Goal: Navigation & Orientation: Find specific page/section

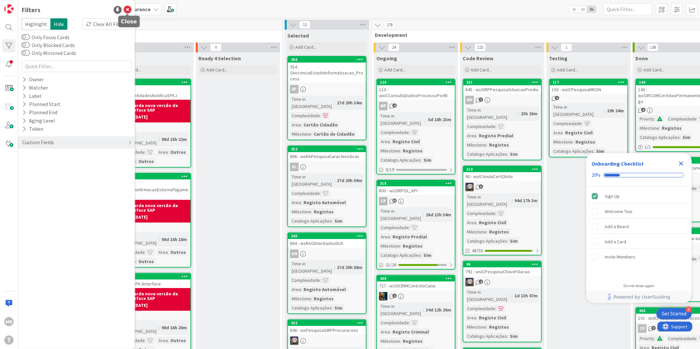
click at [127, 10] on icon at bounding box center [128, 10] width 8 height 8
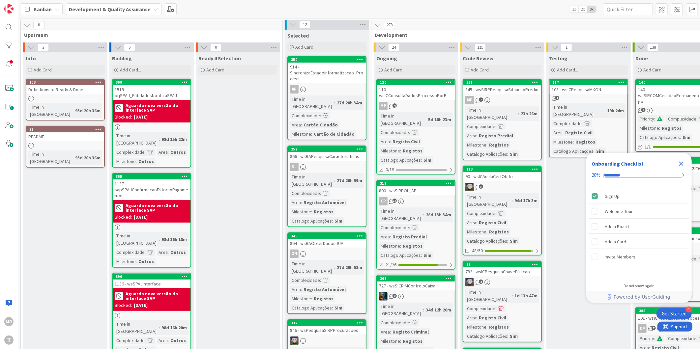
click at [29, 46] on icon at bounding box center [31, 47] width 7 height 7
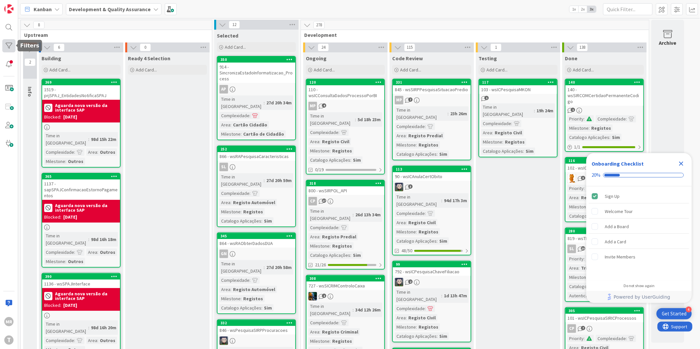
click at [8, 45] on div at bounding box center [8, 45] width 13 height 13
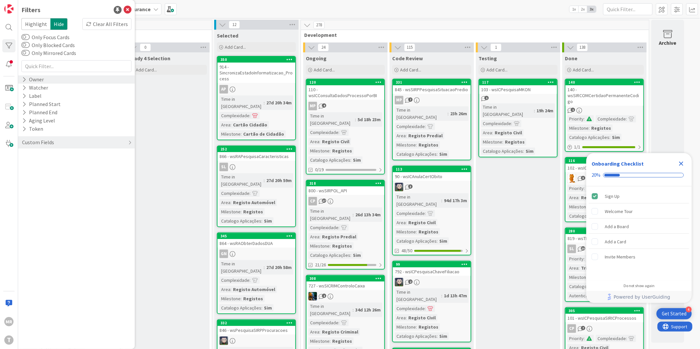
click at [39, 77] on div "Owner" at bounding box center [32, 79] width 23 height 8
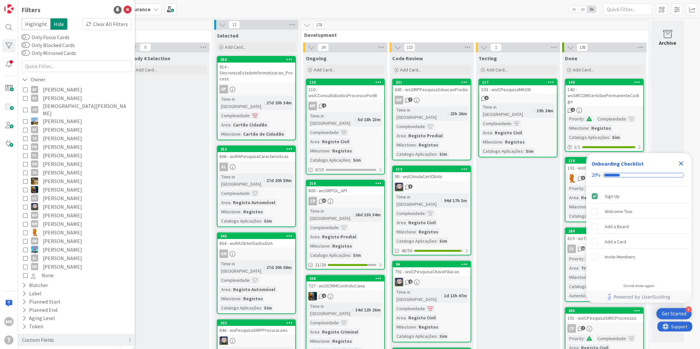
click at [46, 90] on span "[PERSON_NAME]" at bounding box center [62, 89] width 39 height 9
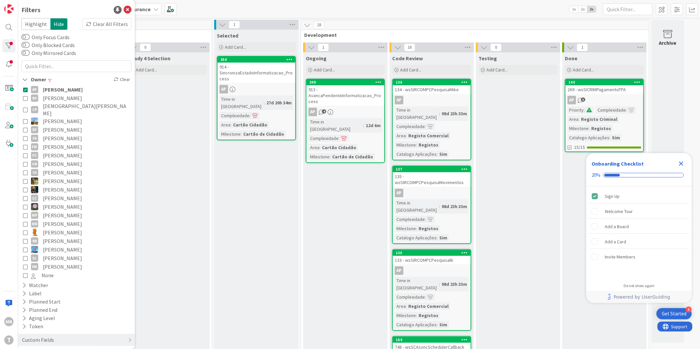
click at [46, 90] on span "[PERSON_NAME]" at bounding box center [63, 89] width 40 height 9
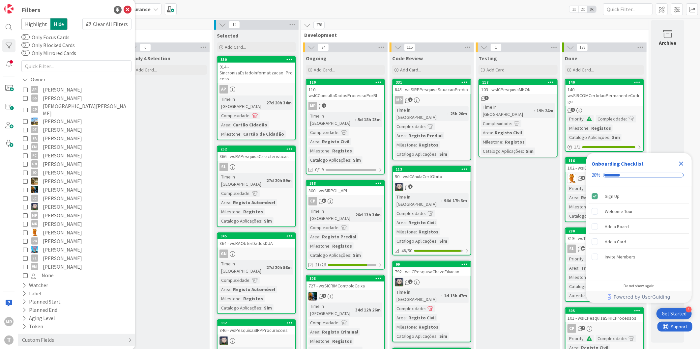
click at [51, 99] on span "[PERSON_NAME]" at bounding box center [62, 98] width 39 height 9
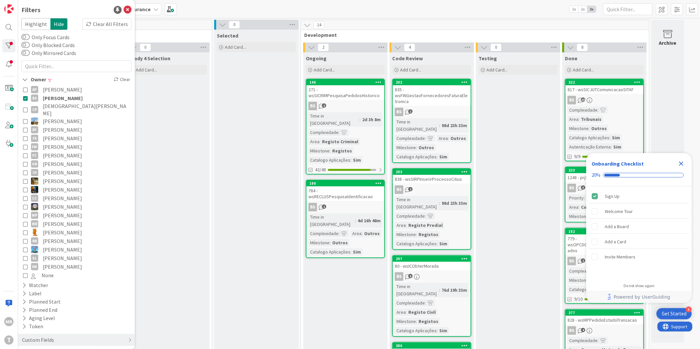
click at [51, 99] on span "[PERSON_NAME]" at bounding box center [63, 98] width 40 height 9
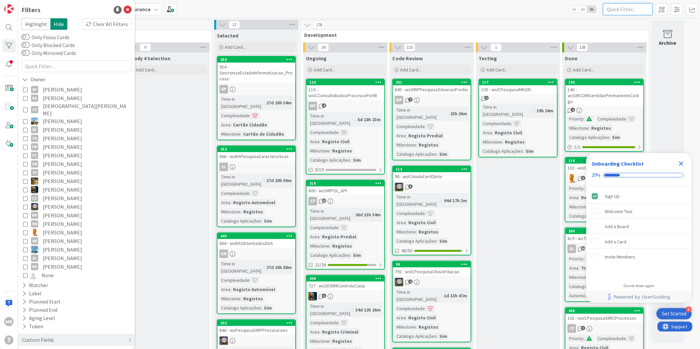
click at [620, 7] on input "text" at bounding box center [627, 9] width 49 height 12
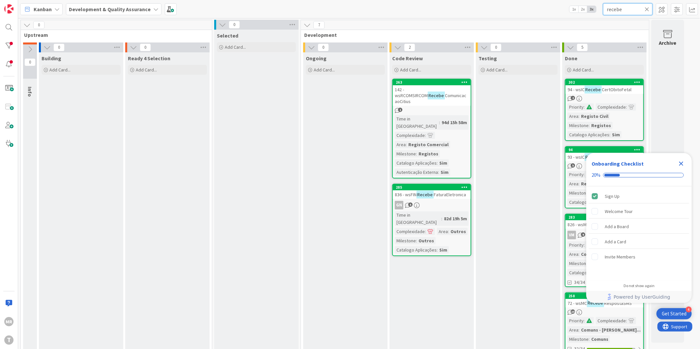
type input "recebe"
click at [681, 163] on icon "Close Checklist" at bounding box center [681, 164] width 4 height 4
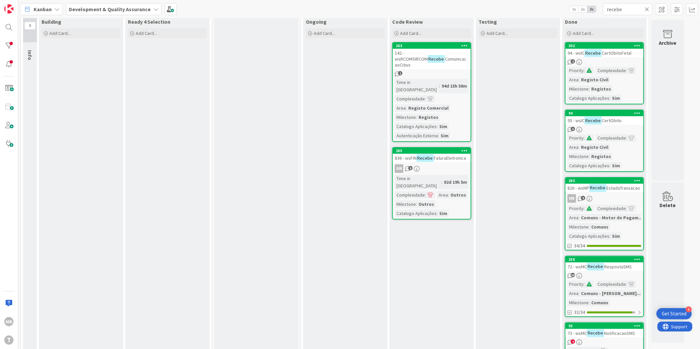
scroll to position [73, 0]
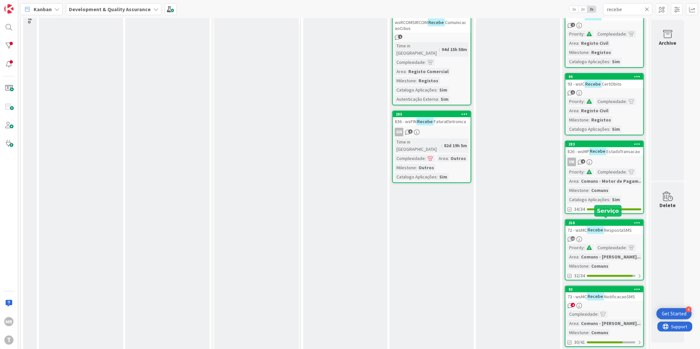
click at [610, 221] on div "258" at bounding box center [606, 223] width 75 height 5
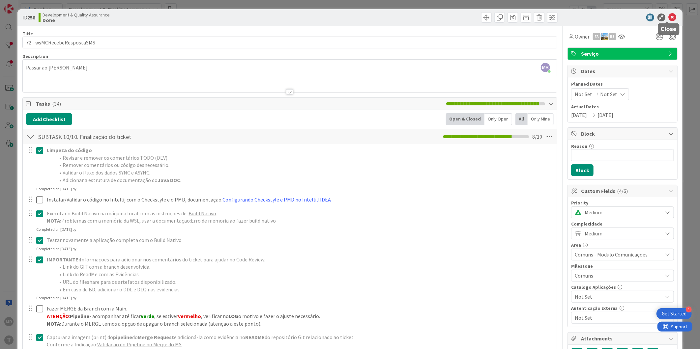
click at [669, 20] on icon at bounding box center [673, 18] width 8 height 8
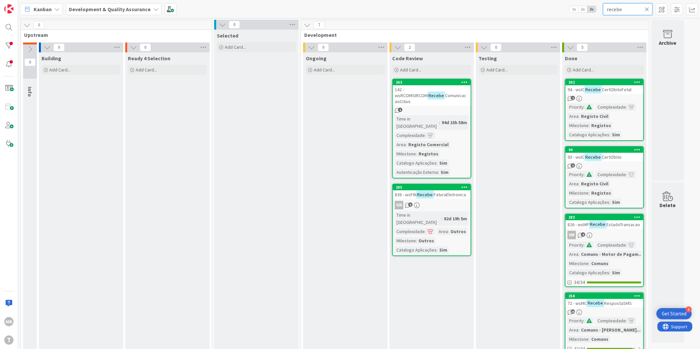
click at [644, 8] on input "recebe" at bounding box center [627, 9] width 49 height 12
click at [647, 8] on icon at bounding box center [647, 9] width 5 height 6
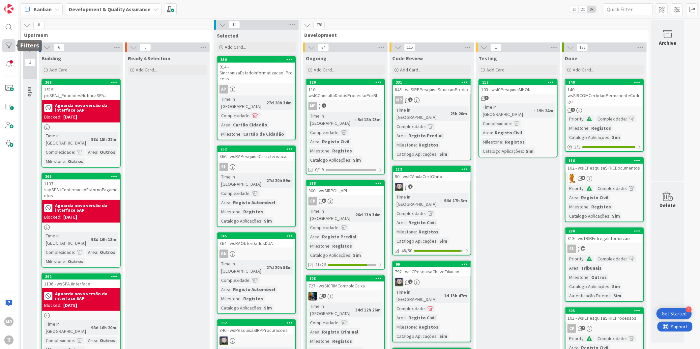
click at [4, 45] on div at bounding box center [8, 45] width 13 height 13
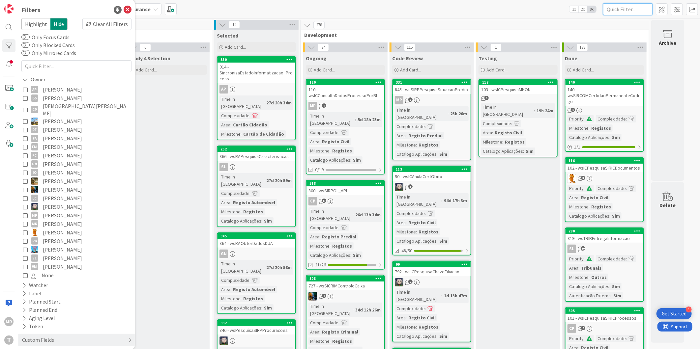
click at [620, 11] on input "text" at bounding box center [627, 9] width 49 height 12
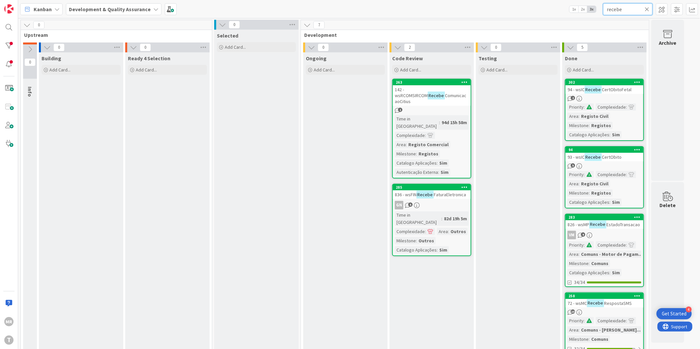
type input "recebe"
click at [4, 49] on div at bounding box center [8, 45] width 13 height 13
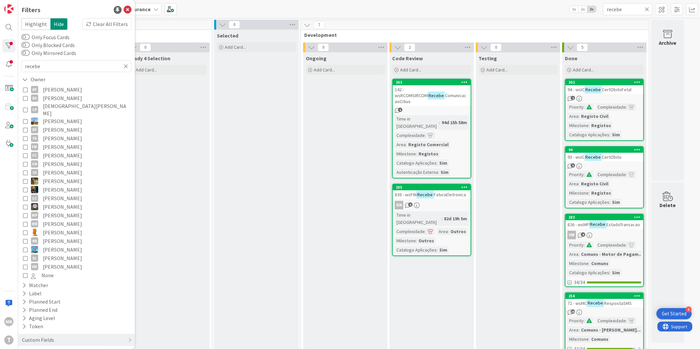
click at [56, 254] on span "[PERSON_NAME]" at bounding box center [62, 258] width 39 height 9
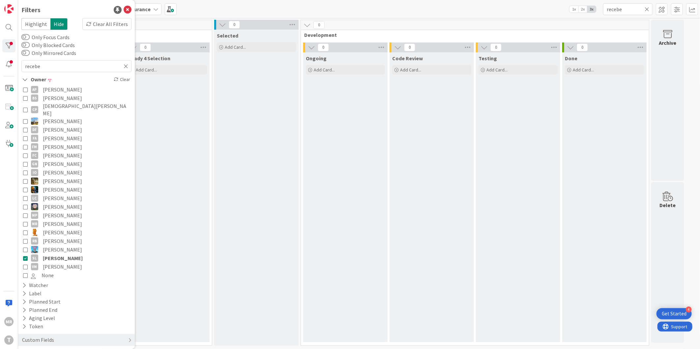
click at [649, 8] on icon at bounding box center [647, 9] width 5 height 6
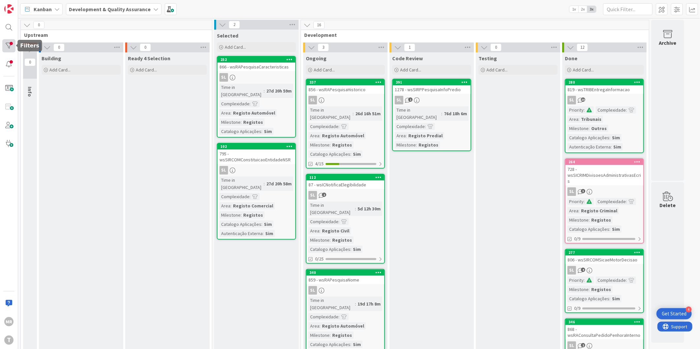
click at [5, 42] on div at bounding box center [8, 45] width 13 height 13
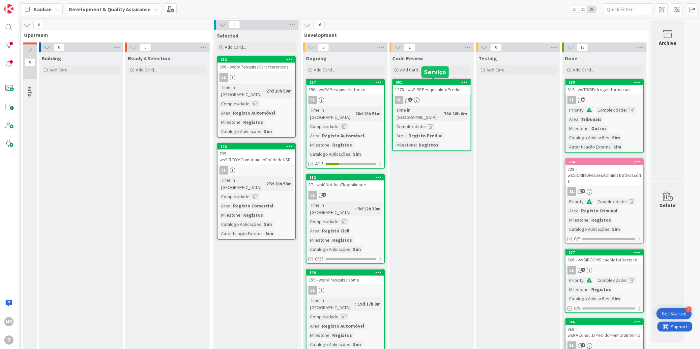
click at [432, 83] on div "391" at bounding box center [433, 82] width 75 height 5
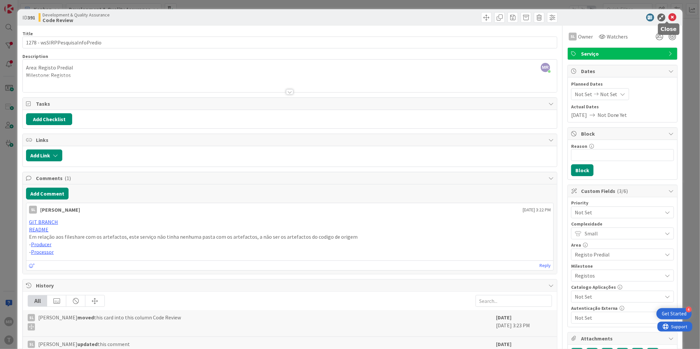
click at [670, 15] on icon at bounding box center [673, 18] width 8 height 8
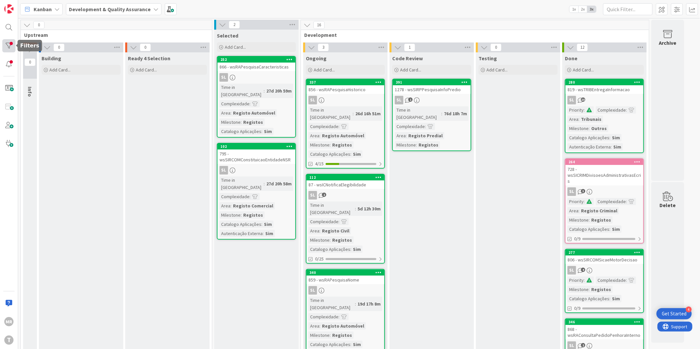
click at [14, 44] on div at bounding box center [8, 45] width 13 height 13
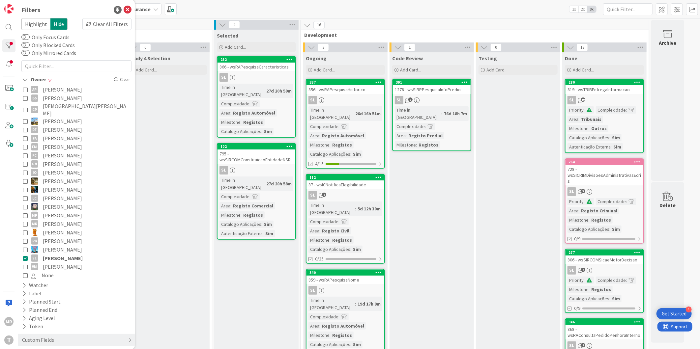
click at [65, 263] on span "[PERSON_NAME]" at bounding box center [62, 267] width 39 height 9
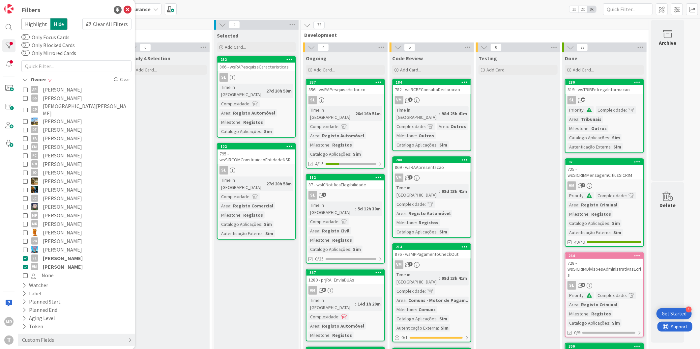
click at [68, 254] on span "[PERSON_NAME]" at bounding box center [63, 258] width 40 height 9
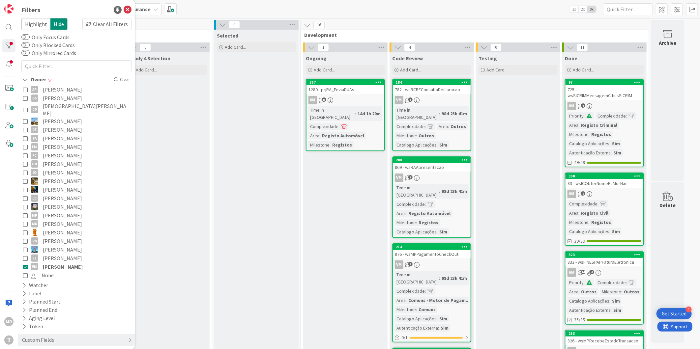
click at [57, 160] on span "[PERSON_NAME]" at bounding box center [62, 164] width 39 height 9
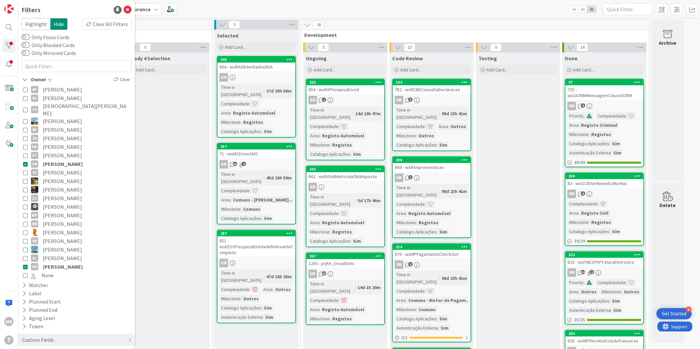
click at [61, 263] on span "[PERSON_NAME]" at bounding box center [63, 267] width 40 height 9
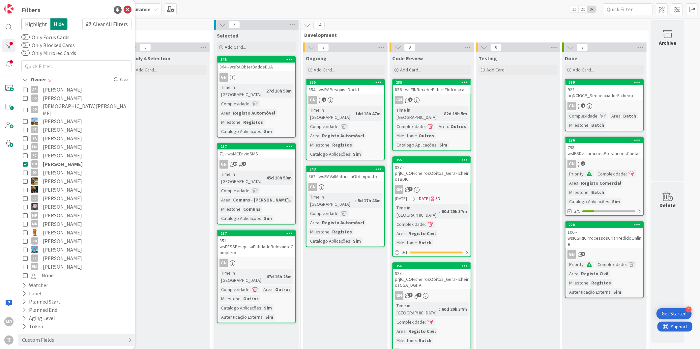
click at [75, 160] on span "[PERSON_NAME]" at bounding box center [63, 164] width 40 height 9
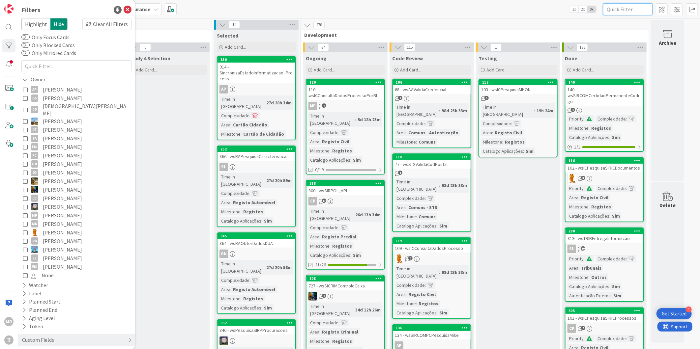
click at [613, 8] on input "text" at bounding box center [627, 9] width 49 height 12
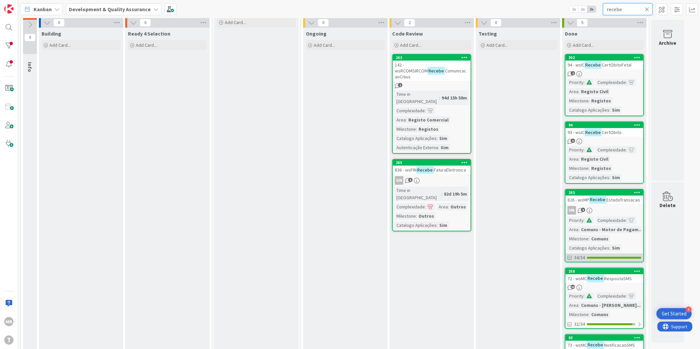
scroll to position [37, 0]
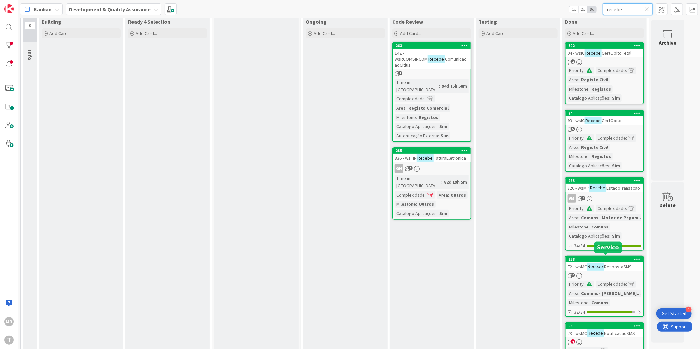
type input "recebe"
click at [615, 258] on div "258" at bounding box center [606, 259] width 75 height 5
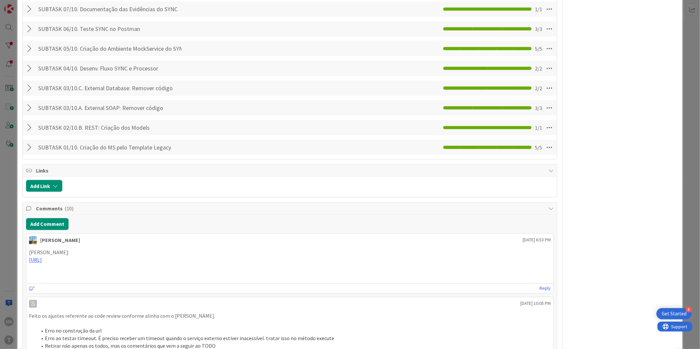
scroll to position [769, 0]
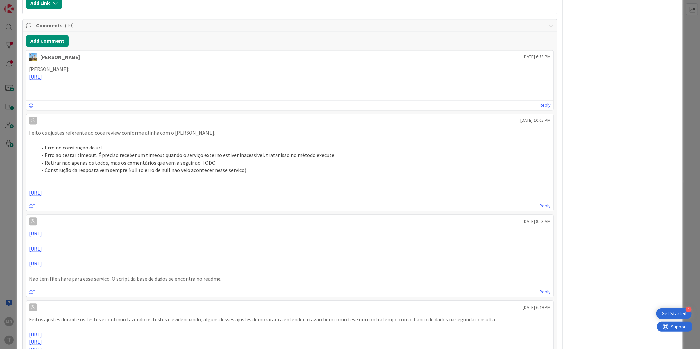
click at [252, 93] on p at bounding box center [290, 92] width 522 height 8
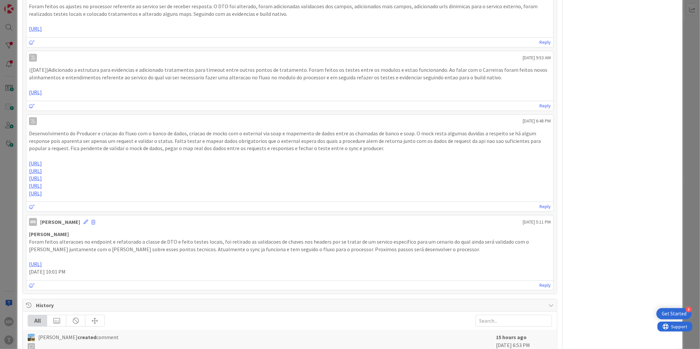
scroll to position [1474, 0]
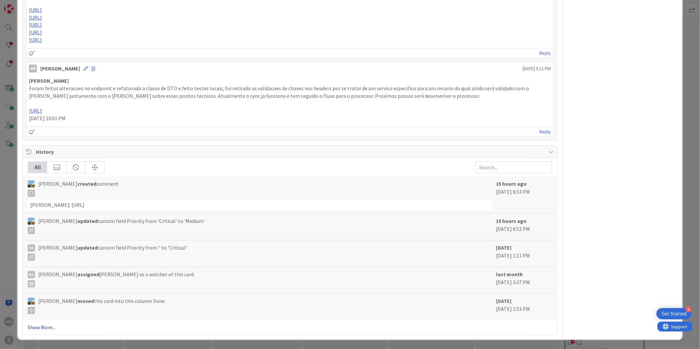
click at [47, 328] on link "Show More..." at bounding box center [290, 328] width 525 height 8
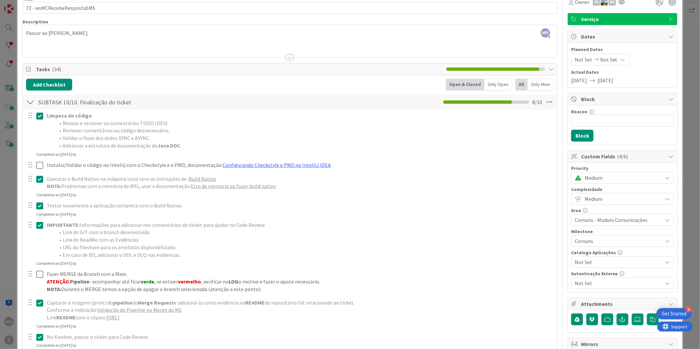
scroll to position [0, 0]
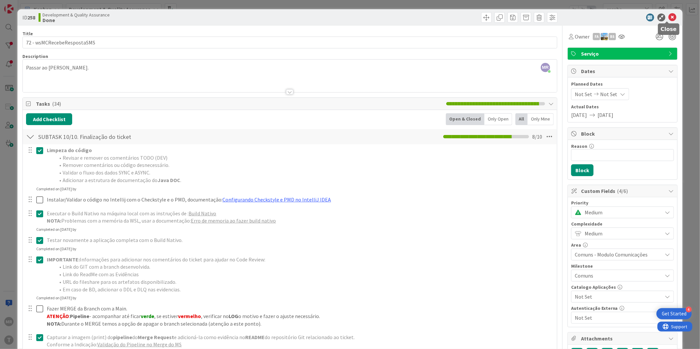
click at [670, 19] on icon at bounding box center [673, 18] width 8 height 8
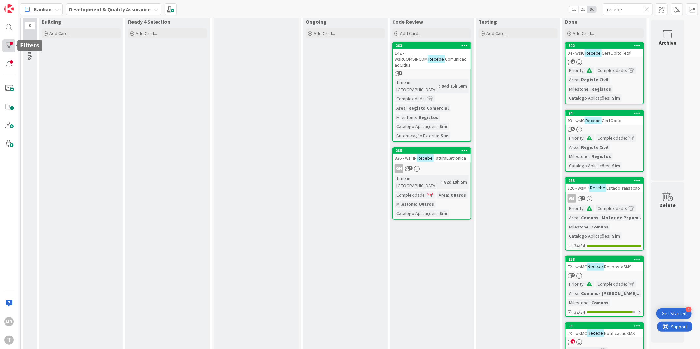
click at [9, 42] on div at bounding box center [8, 45] width 13 height 13
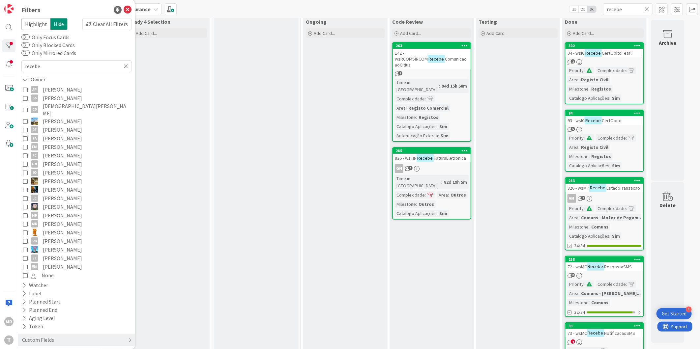
click at [57, 106] on span "[DEMOGRAPHIC_DATA][PERSON_NAME]" at bounding box center [86, 110] width 87 height 15
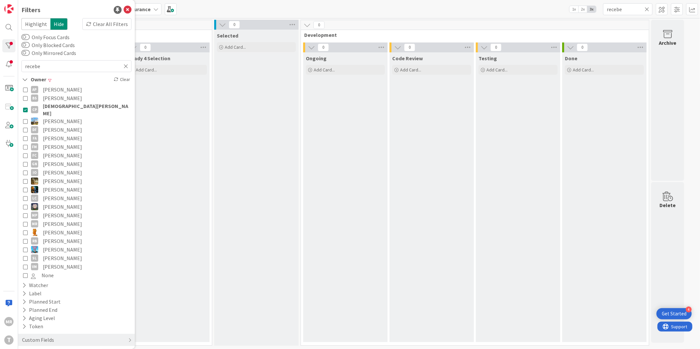
click at [647, 10] on icon at bounding box center [647, 9] width 5 height 6
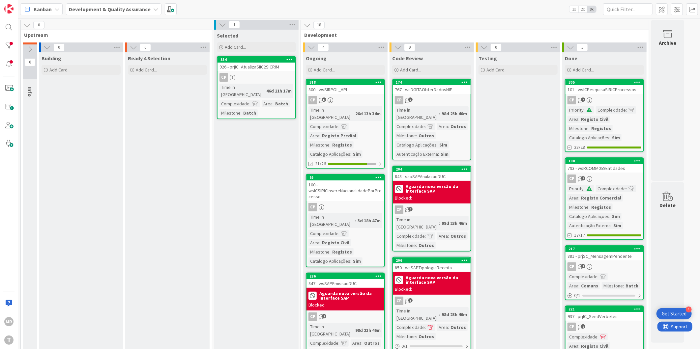
click at [1, 43] on div "MR T" at bounding box center [9, 174] width 18 height 349
click at [3, 45] on div at bounding box center [8, 45] width 13 height 13
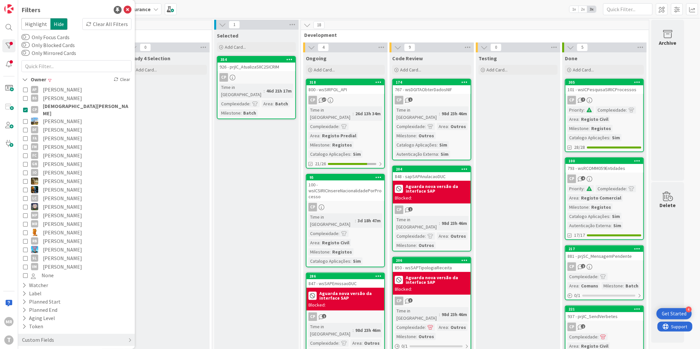
click at [58, 106] on span "[DEMOGRAPHIC_DATA][PERSON_NAME]" at bounding box center [86, 110] width 87 height 15
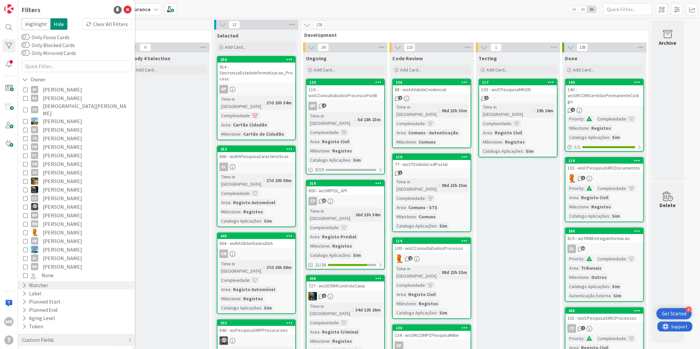
click at [23, 283] on icon at bounding box center [24, 286] width 4 height 6
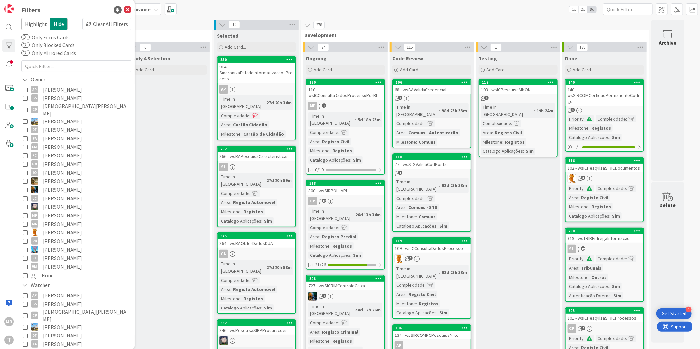
click at [63, 349] on span "[PERSON_NAME]" at bounding box center [62, 353] width 39 height 9
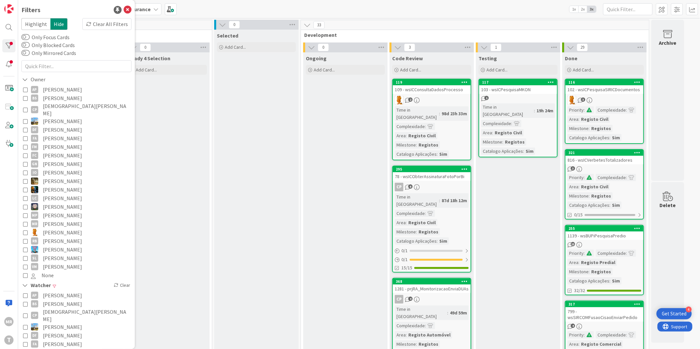
click at [25, 349] on icon at bounding box center [25, 353] width 5 height 5
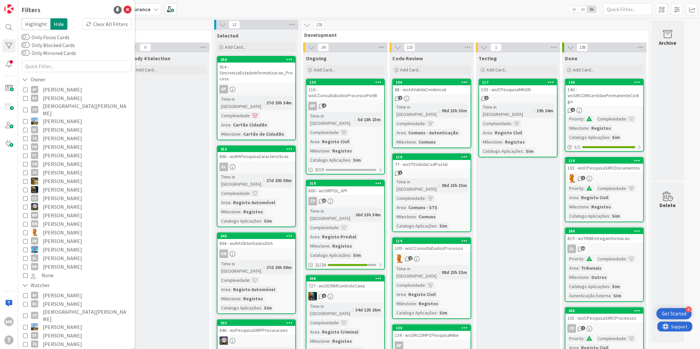
click at [57, 186] on span "[PERSON_NAME]" at bounding box center [62, 190] width 39 height 9
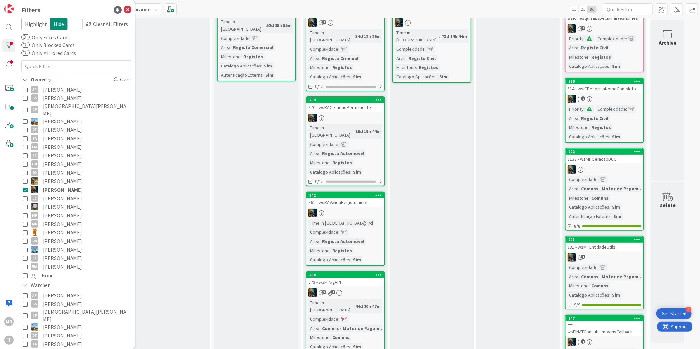
scroll to position [110, 0]
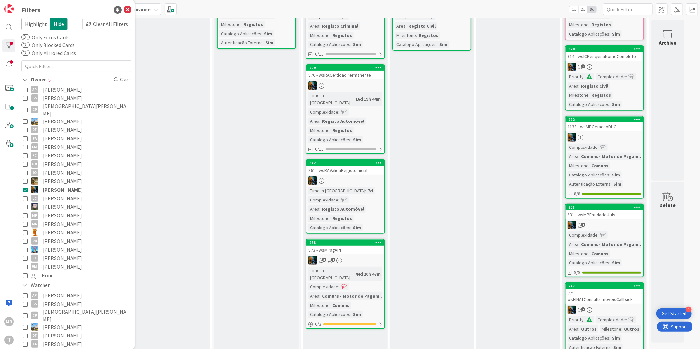
click at [52, 228] on span "[PERSON_NAME]" at bounding box center [62, 232] width 39 height 9
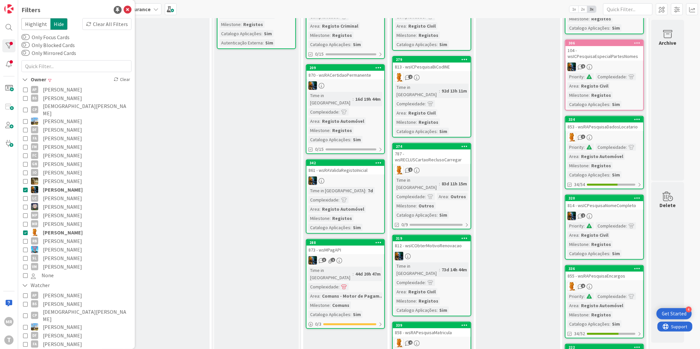
click at [55, 186] on span "[PERSON_NAME]" at bounding box center [63, 190] width 40 height 9
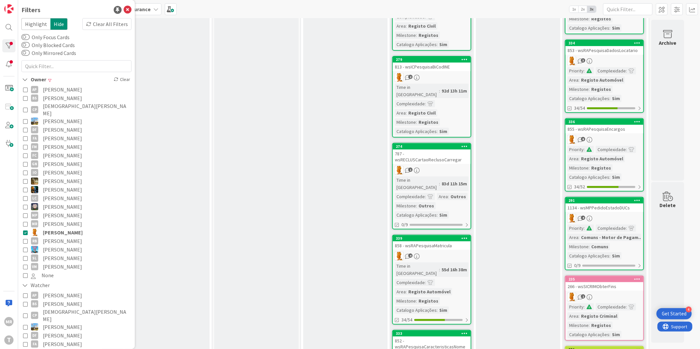
click at [55, 186] on span "[PERSON_NAME]" at bounding box center [62, 190] width 39 height 9
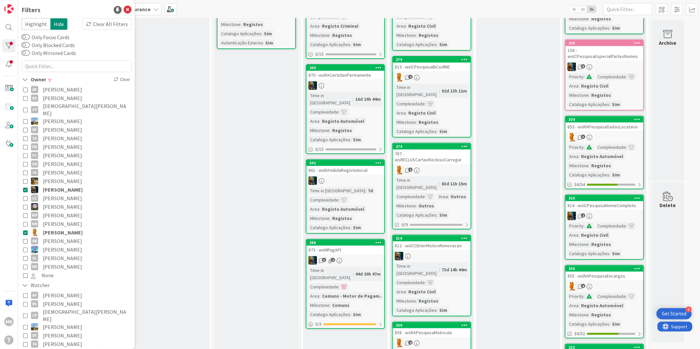
click at [51, 228] on span "[PERSON_NAME]" at bounding box center [63, 232] width 40 height 9
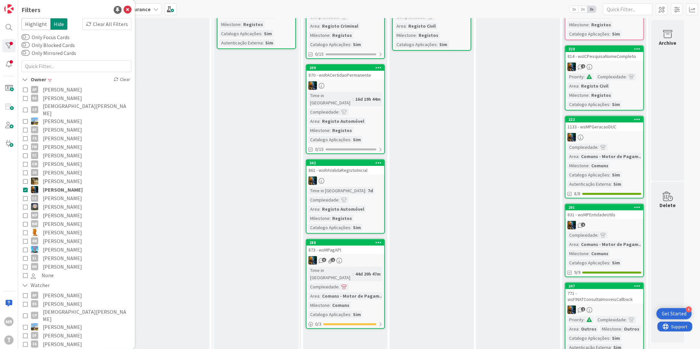
click at [58, 186] on span "[PERSON_NAME]" at bounding box center [63, 190] width 40 height 9
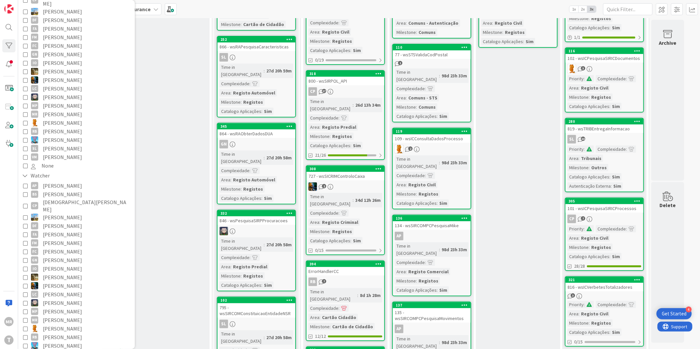
click at [52, 325] on span "[PERSON_NAME]" at bounding box center [62, 329] width 39 height 9
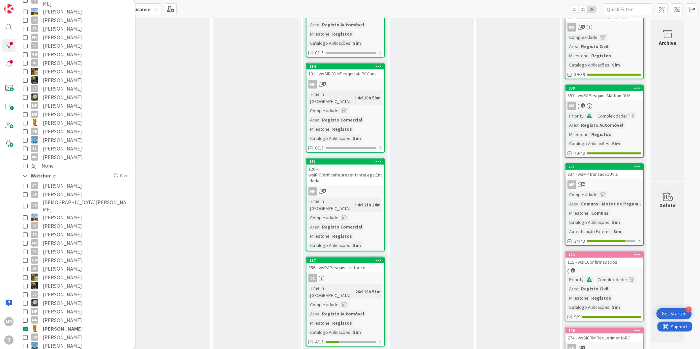
scroll to position [540, 0]
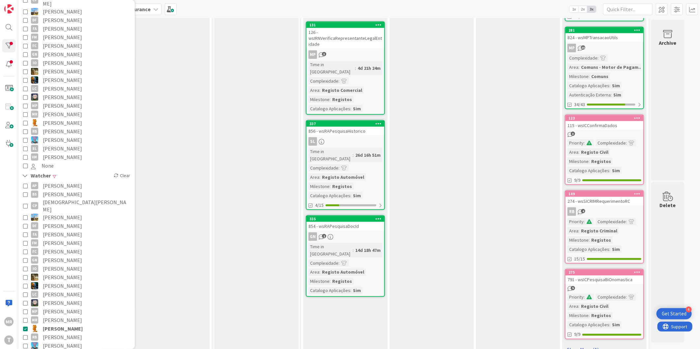
click at [569, 345] on link "Show More (1)" at bounding box center [604, 350] width 79 height 11
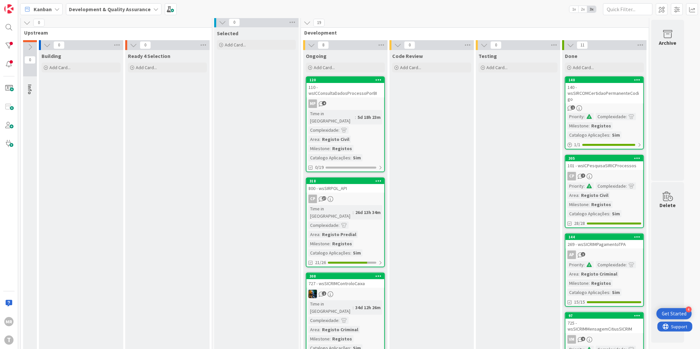
scroll to position [0, 0]
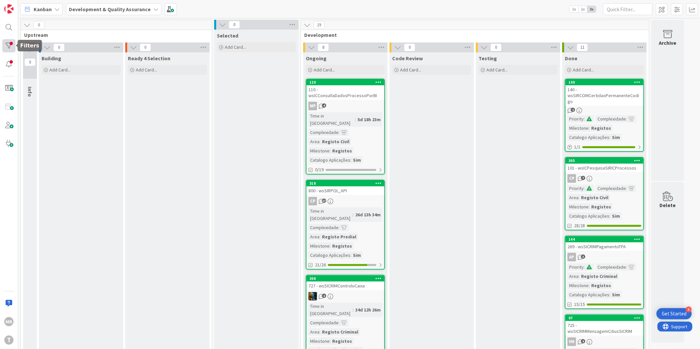
click at [13, 46] on div at bounding box center [8, 45] width 13 height 13
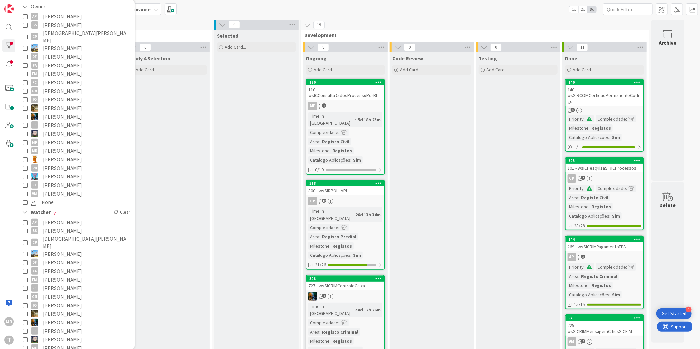
scroll to position [183, 0]
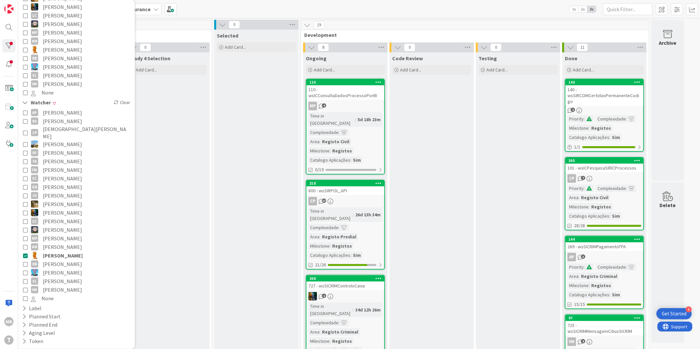
drag, startPoint x: 53, startPoint y: 241, endPoint x: 159, endPoint y: 241, distance: 105.5
click at [53, 252] on span "[PERSON_NAME]" at bounding box center [63, 256] width 40 height 9
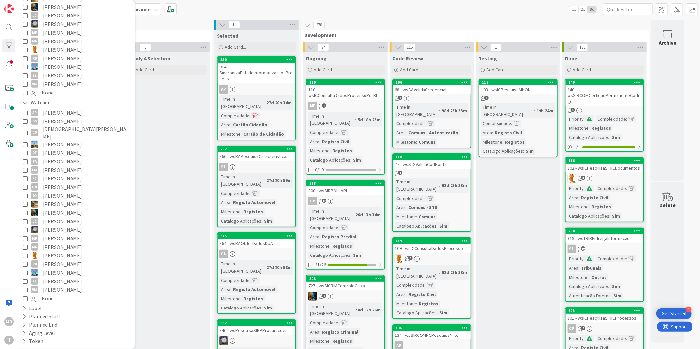
click at [64, 260] on span "[PERSON_NAME]" at bounding box center [62, 264] width 39 height 9
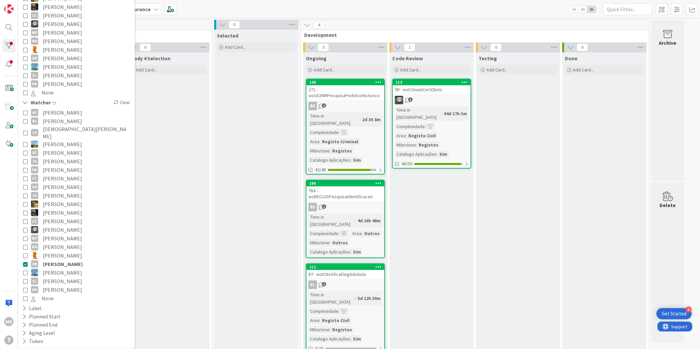
click at [64, 260] on span "[PERSON_NAME]" at bounding box center [63, 264] width 40 height 9
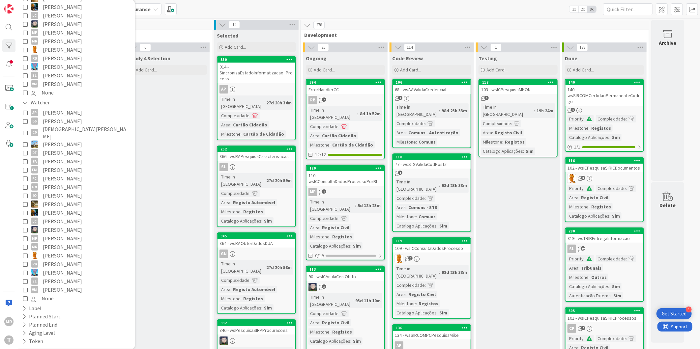
click at [64, 80] on span "[PERSON_NAME]" at bounding box center [62, 84] width 39 height 9
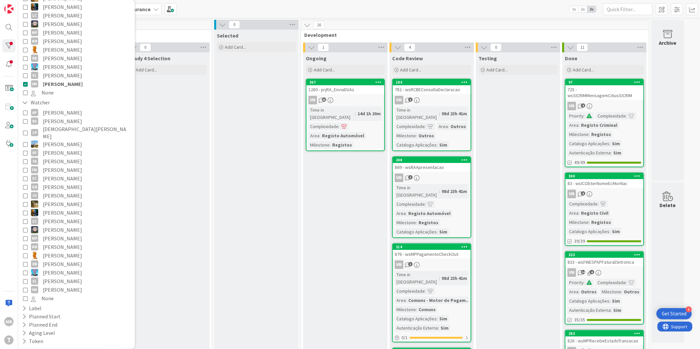
click at [64, 71] on span "[PERSON_NAME]" at bounding box center [62, 75] width 39 height 9
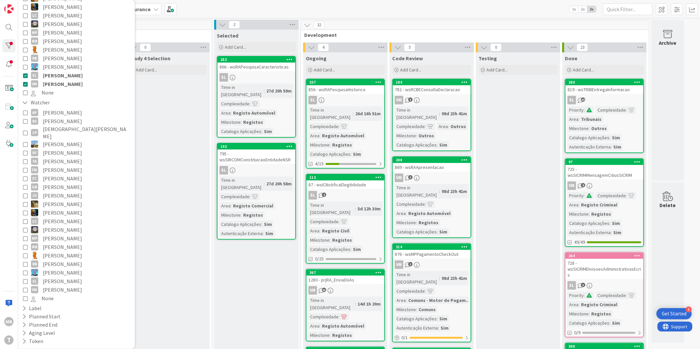
click at [65, 80] on span "[PERSON_NAME]" at bounding box center [63, 84] width 40 height 9
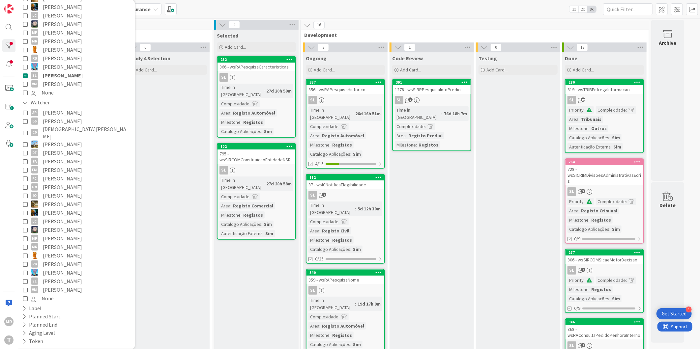
click at [65, 80] on span "[PERSON_NAME]" at bounding box center [62, 84] width 39 height 9
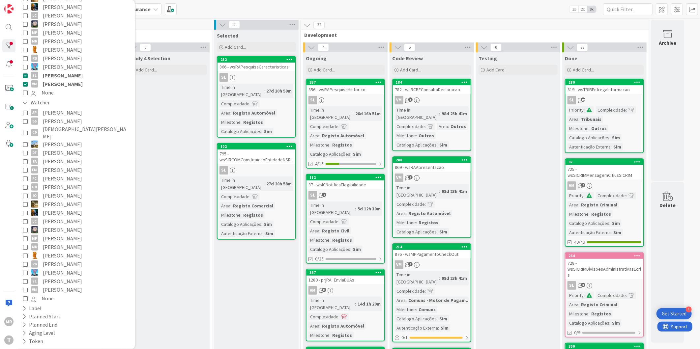
click at [64, 71] on span "[PERSON_NAME]" at bounding box center [63, 75] width 40 height 9
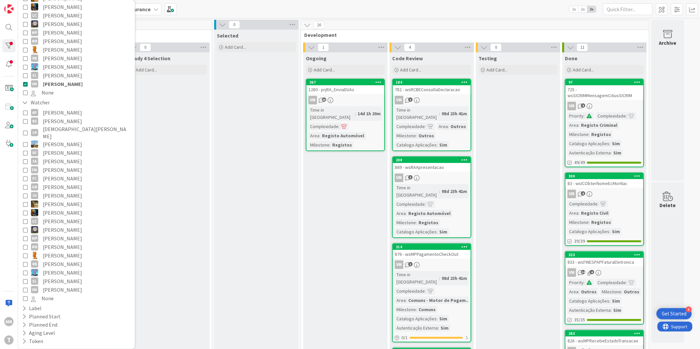
scroll to position [37, 0]
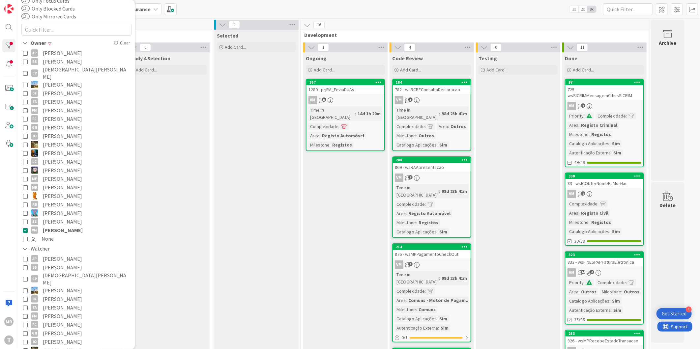
click at [65, 226] on span "[PERSON_NAME]" at bounding box center [63, 230] width 40 height 9
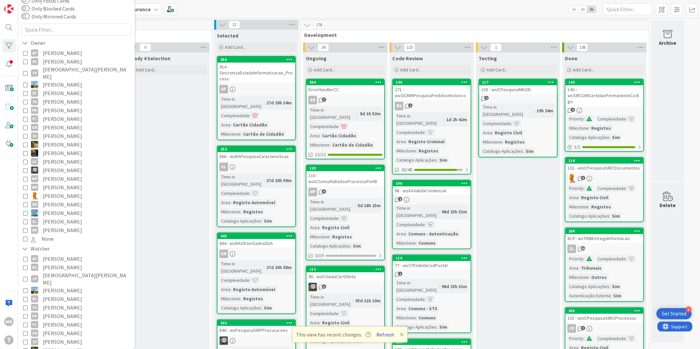
drag, startPoint x: 388, startPoint y: 335, endPoint x: 383, endPoint y: 336, distance: 5.7
click at [388, 335] on button "Refresh" at bounding box center [386, 335] width 22 height 9
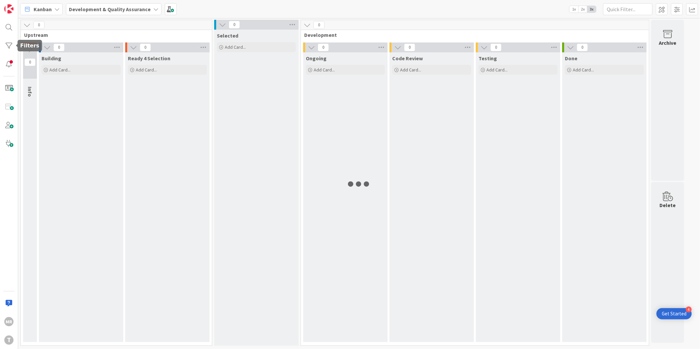
click at [7, 43] on div at bounding box center [8, 45] width 13 height 13
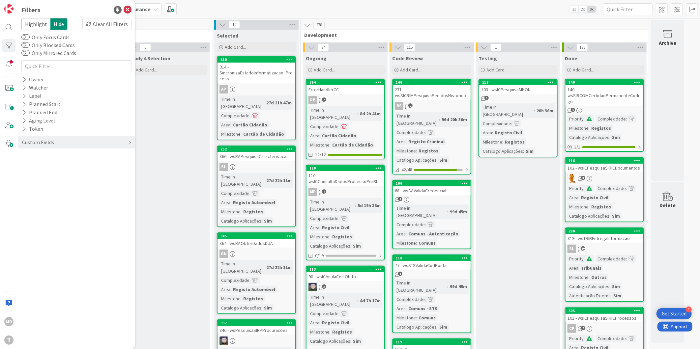
click at [26, 142] on div "Custom Fields" at bounding box center [37, 142] width 33 height 8
click at [22, 97] on icon at bounding box center [24, 96] width 4 height 6
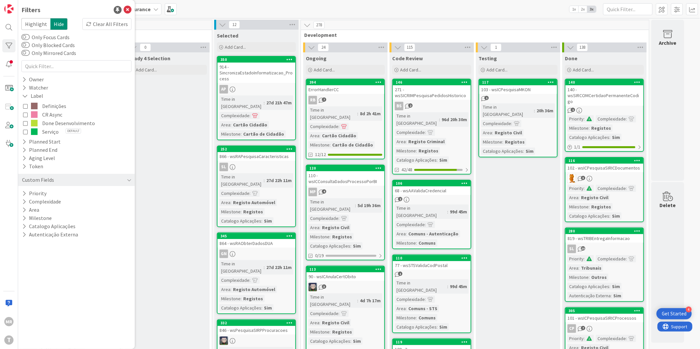
click at [49, 121] on span "Done Desenvolvimento" at bounding box center [68, 123] width 53 height 9
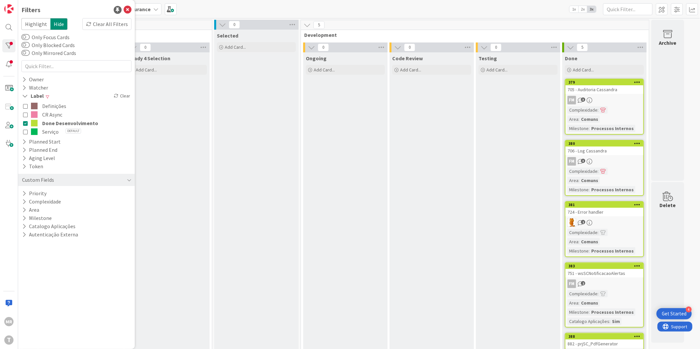
click at [23, 122] on icon at bounding box center [25, 123] width 5 height 5
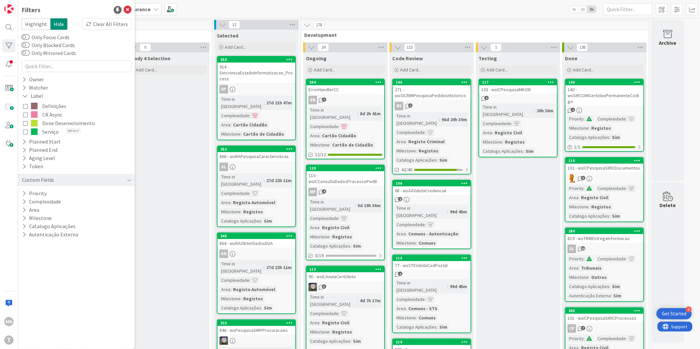
click at [53, 113] on span "CR Async" at bounding box center [52, 114] width 20 height 9
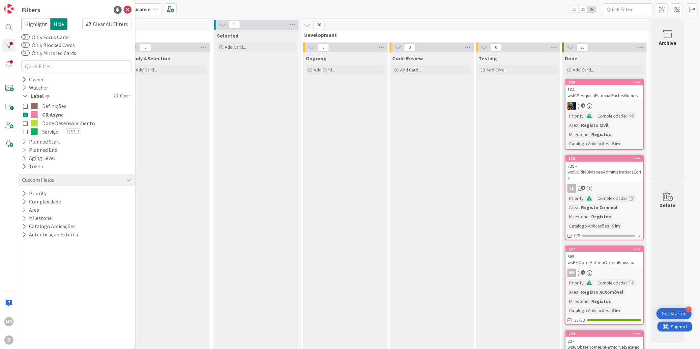
click at [637, 80] on icon at bounding box center [638, 82] width 6 height 5
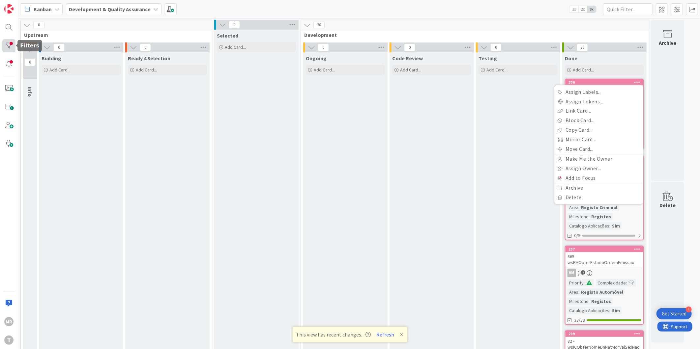
click at [7, 45] on div at bounding box center [8, 45] width 13 height 13
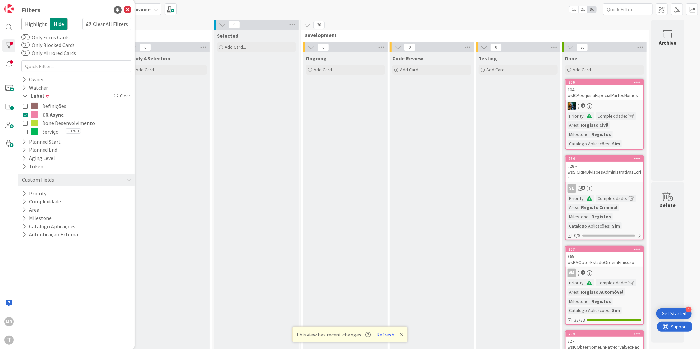
click at [27, 116] on icon at bounding box center [25, 114] width 5 height 5
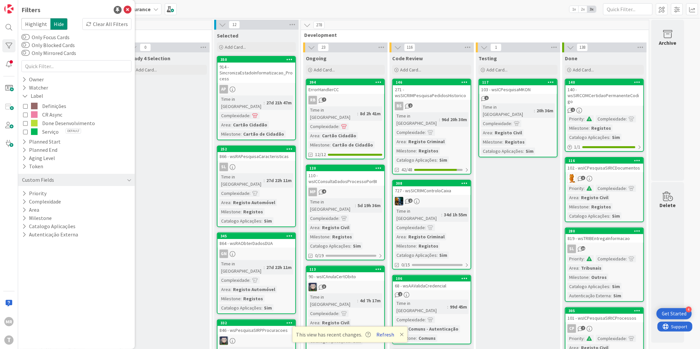
click at [382, 332] on button "Refresh" at bounding box center [386, 335] width 22 height 9
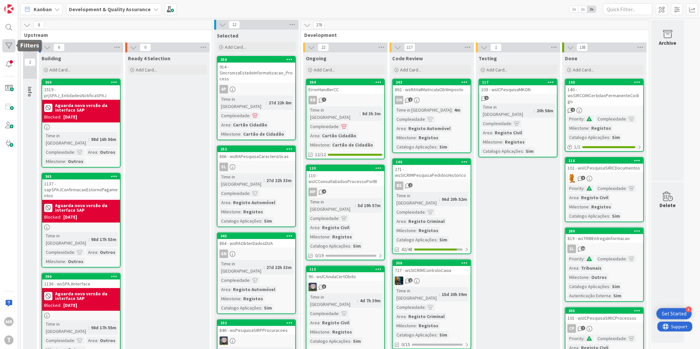
click at [15, 50] on div at bounding box center [8, 45] width 13 height 13
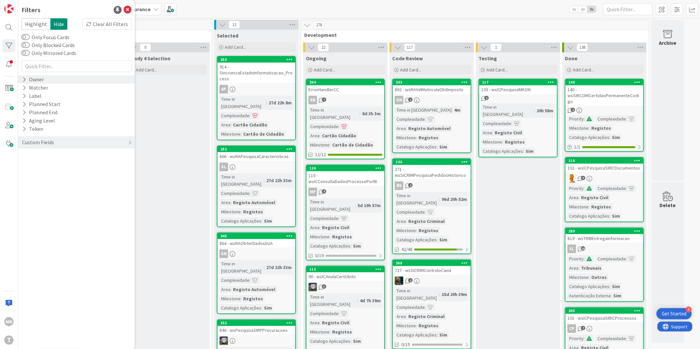
click at [21, 80] on div "Owner" at bounding box center [32, 79] width 23 height 8
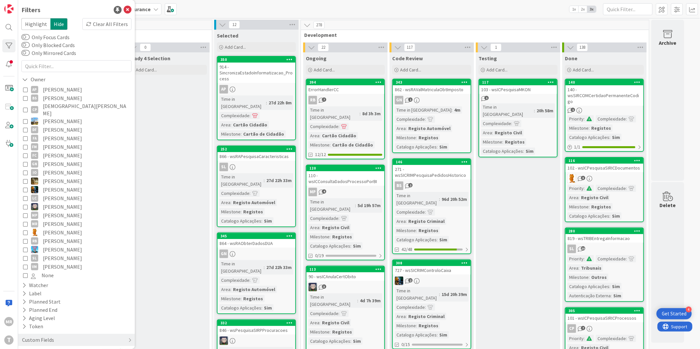
click at [51, 91] on span "[PERSON_NAME]" at bounding box center [62, 89] width 39 height 9
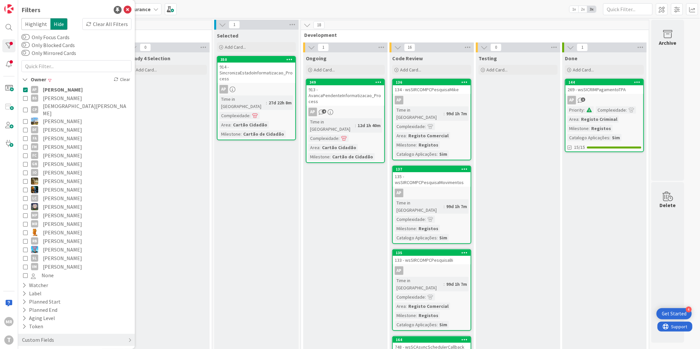
click at [51, 91] on span "[PERSON_NAME]" at bounding box center [63, 89] width 40 height 9
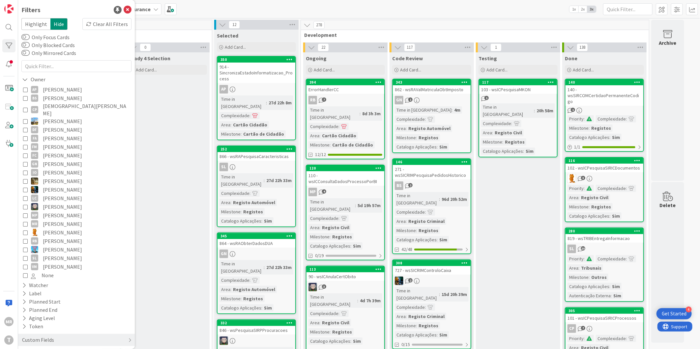
click at [51, 95] on span "[PERSON_NAME]" at bounding box center [62, 98] width 39 height 9
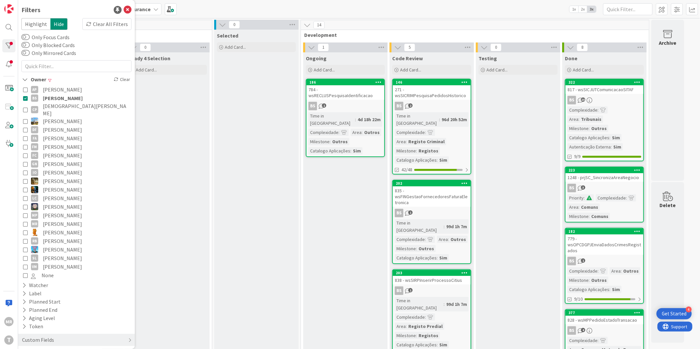
click at [51, 95] on span "[PERSON_NAME]" at bounding box center [63, 98] width 40 height 9
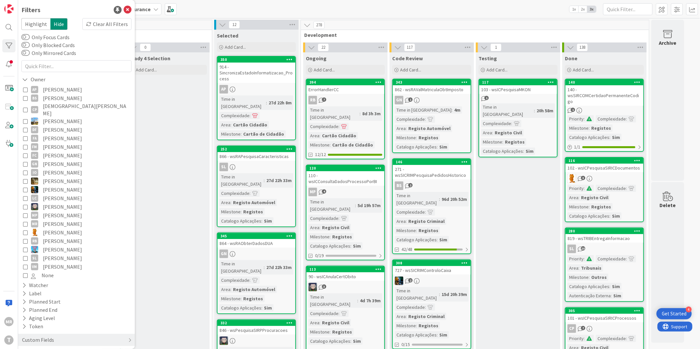
click at [50, 107] on span "[DEMOGRAPHIC_DATA][PERSON_NAME]" at bounding box center [86, 110] width 87 height 15
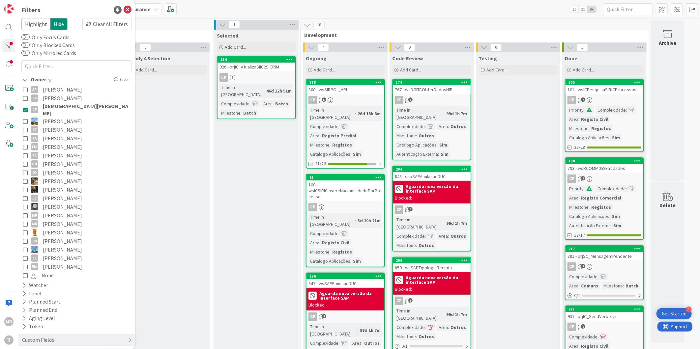
click at [50, 107] on span "[DEMOGRAPHIC_DATA][PERSON_NAME]" at bounding box center [86, 110] width 87 height 15
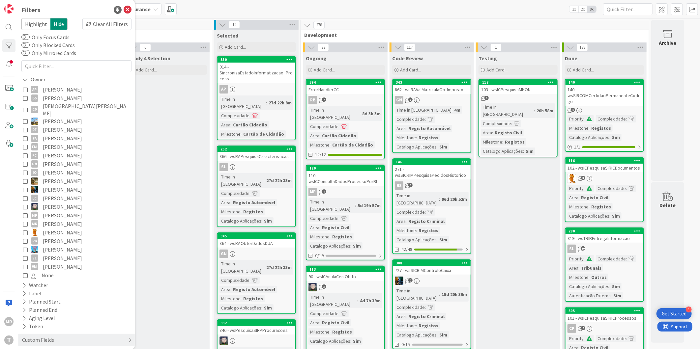
click at [49, 134] on span "[PERSON_NAME]" at bounding box center [62, 138] width 39 height 9
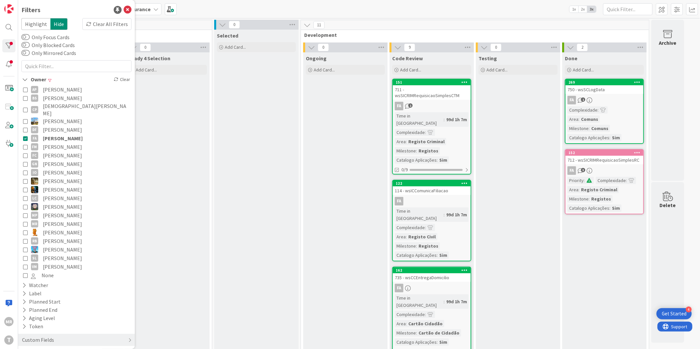
click at [49, 134] on span "[PERSON_NAME]" at bounding box center [63, 138] width 40 height 9
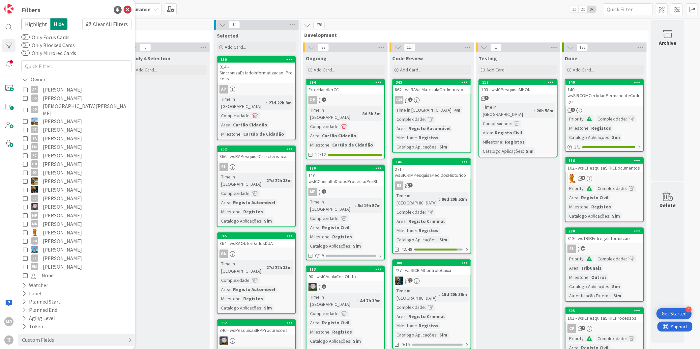
click at [49, 143] on span "[PERSON_NAME]" at bounding box center [62, 147] width 39 height 9
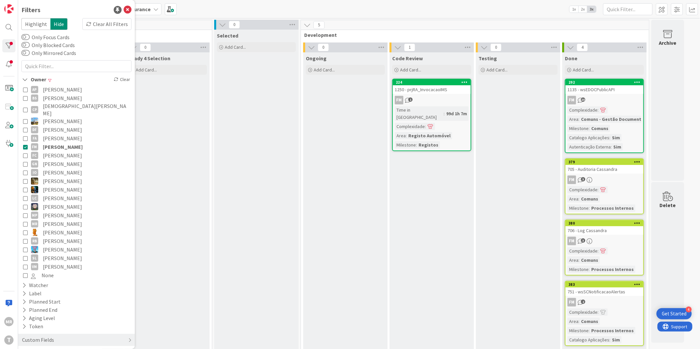
click at [49, 143] on span "[PERSON_NAME]" at bounding box center [63, 147] width 40 height 9
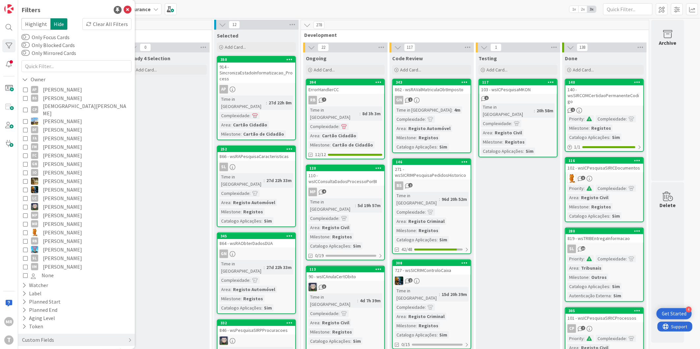
click at [50, 160] on span "[PERSON_NAME]" at bounding box center [62, 164] width 39 height 9
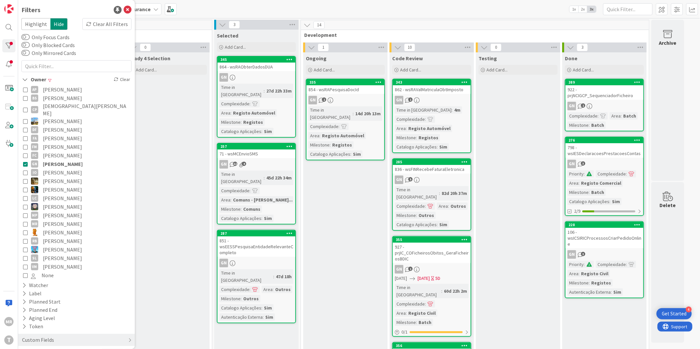
click at [48, 177] on span "[PERSON_NAME]" at bounding box center [62, 181] width 39 height 9
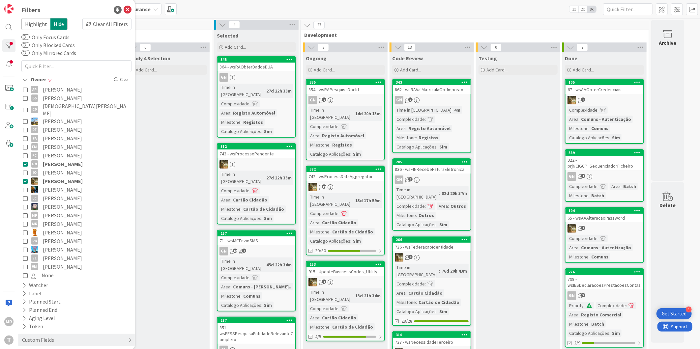
click at [55, 160] on span "[PERSON_NAME]" at bounding box center [63, 164] width 40 height 9
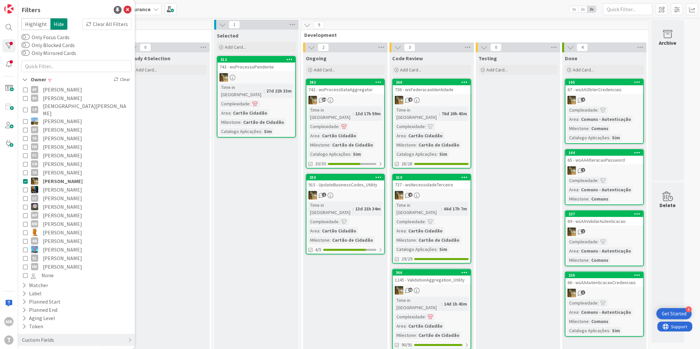
click at [44, 186] on span "[PERSON_NAME]" at bounding box center [62, 190] width 39 height 9
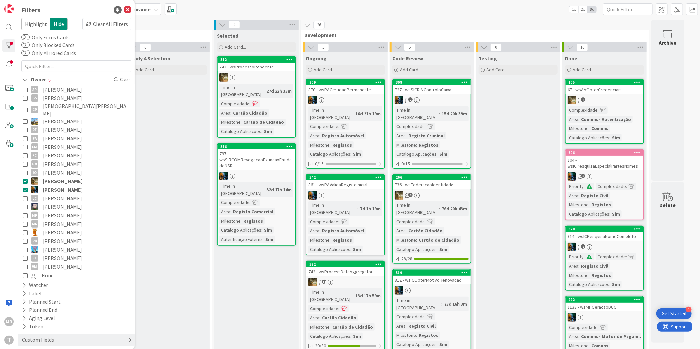
click at [52, 177] on span "[PERSON_NAME]" at bounding box center [63, 181] width 40 height 9
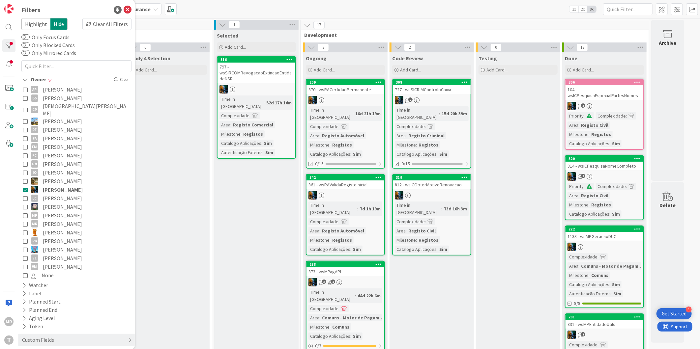
click at [49, 203] on span "[PERSON_NAME]" at bounding box center [62, 207] width 39 height 9
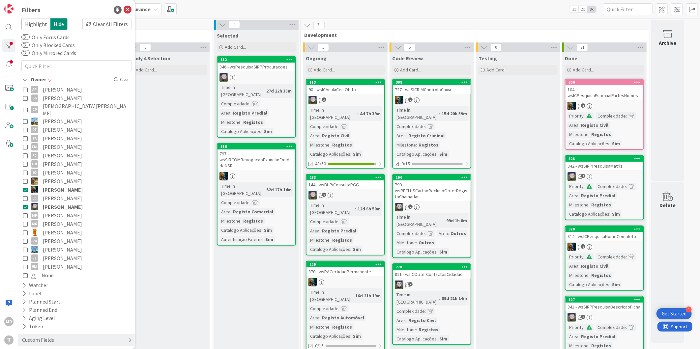
click at [51, 186] on span "[PERSON_NAME]" at bounding box center [63, 190] width 40 height 9
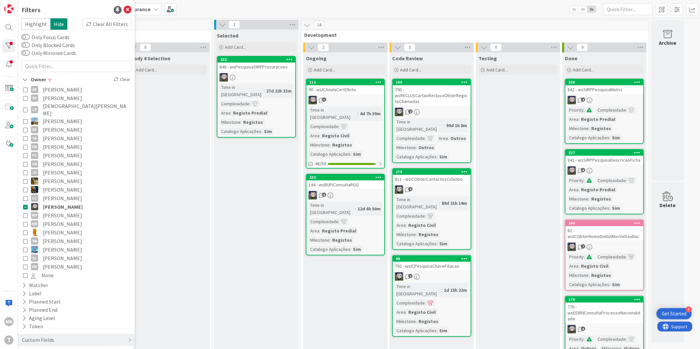
click at [50, 212] on span "[PERSON_NAME]" at bounding box center [62, 215] width 39 height 9
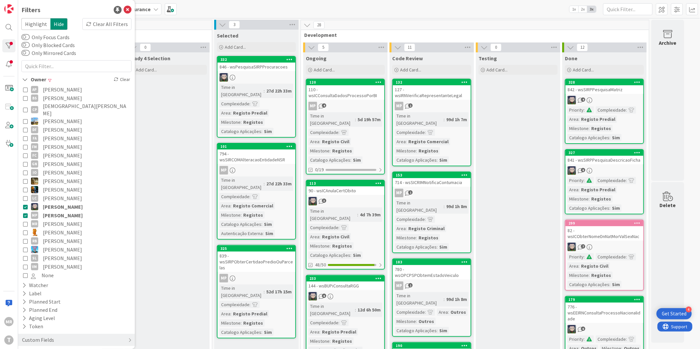
click at [53, 203] on span "[PERSON_NAME]" at bounding box center [63, 207] width 40 height 9
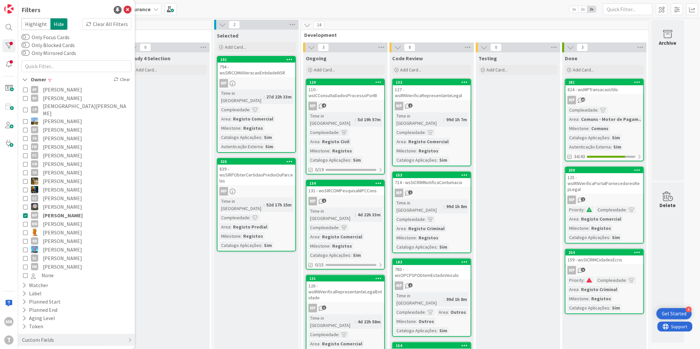
click at [53, 228] on span "[PERSON_NAME]" at bounding box center [62, 232] width 39 height 9
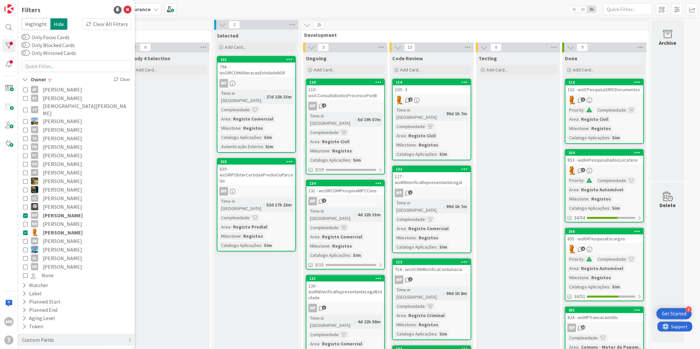
click at [56, 211] on span "[PERSON_NAME]" at bounding box center [63, 215] width 40 height 9
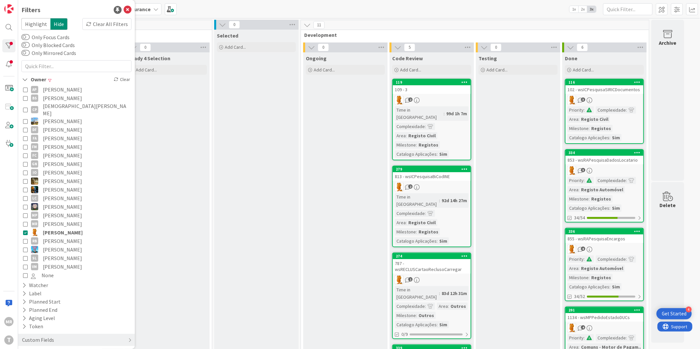
click at [54, 237] on span "[PERSON_NAME]" at bounding box center [62, 241] width 39 height 9
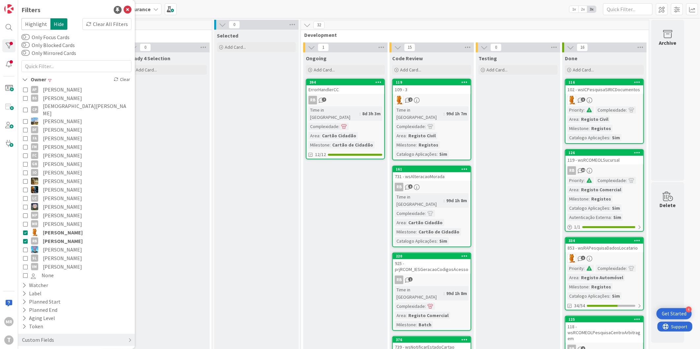
click at [57, 228] on span "[PERSON_NAME]" at bounding box center [63, 232] width 40 height 9
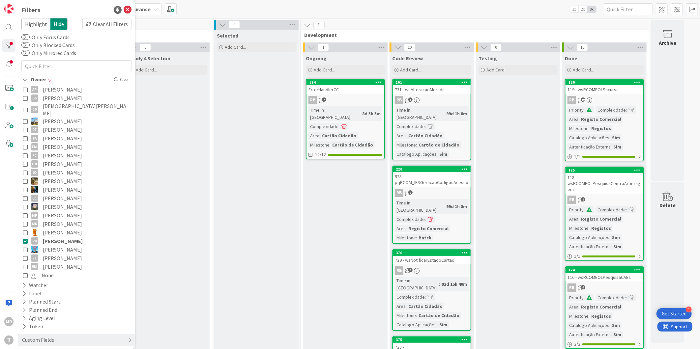
click at [55, 254] on span "[PERSON_NAME]" at bounding box center [62, 258] width 39 height 9
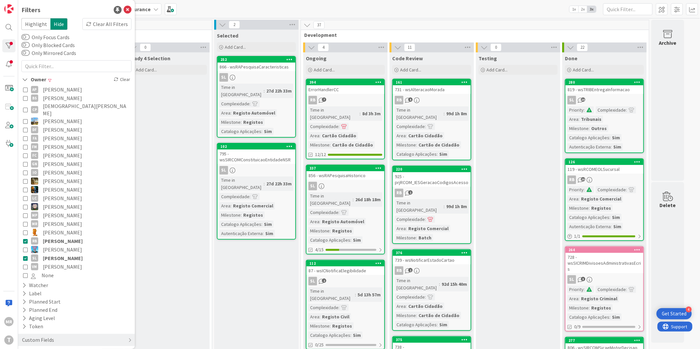
click at [62, 229] on span "[PERSON_NAME]" at bounding box center [62, 232] width 39 height 9
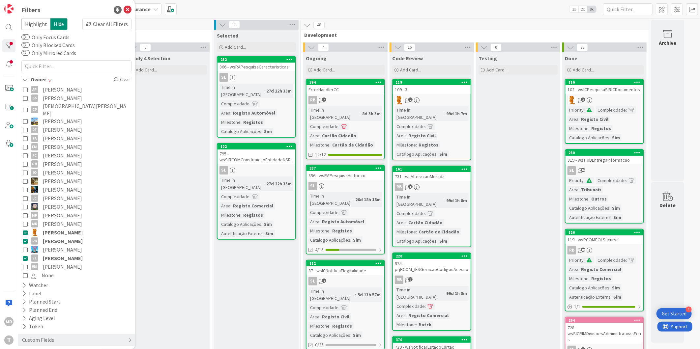
click at [62, 237] on span "[PERSON_NAME]" at bounding box center [63, 241] width 40 height 9
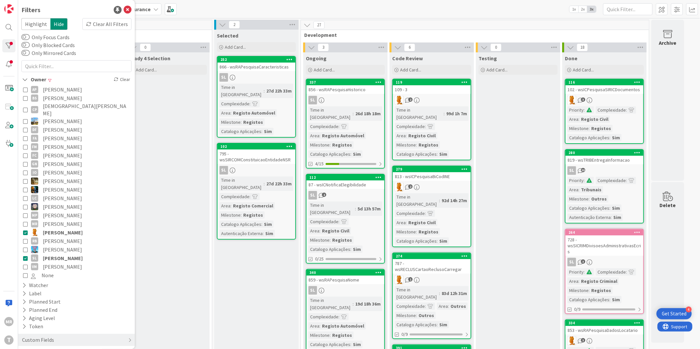
click at [61, 228] on span "[PERSON_NAME]" at bounding box center [63, 232] width 40 height 9
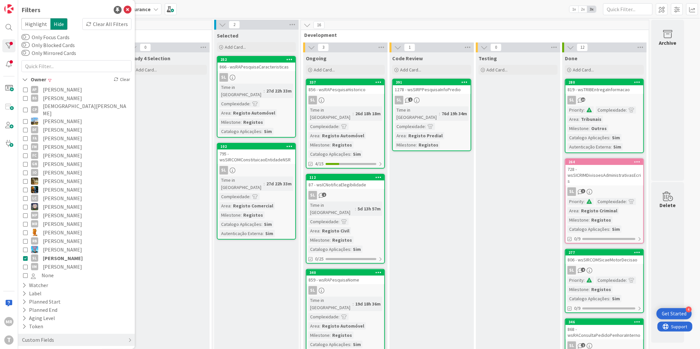
click at [49, 263] on span "[PERSON_NAME]" at bounding box center [62, 267] width 39 height 9
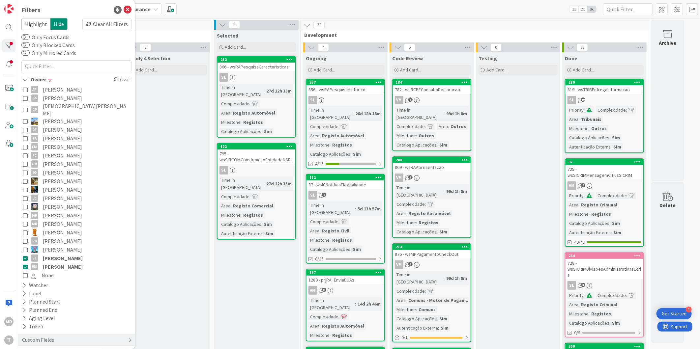
click at [55, 254] on span "[PERSON_NAME]" at bounding box center [63, 258] width 40 height 9
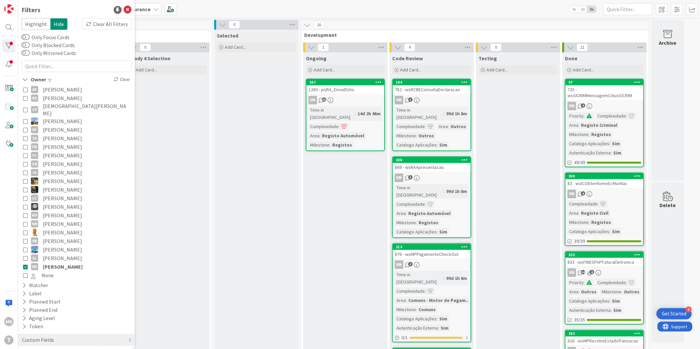
click at [55, 254] on span "[PERSON_NAME]" at bounding box center [62, 258] width 39 height 9
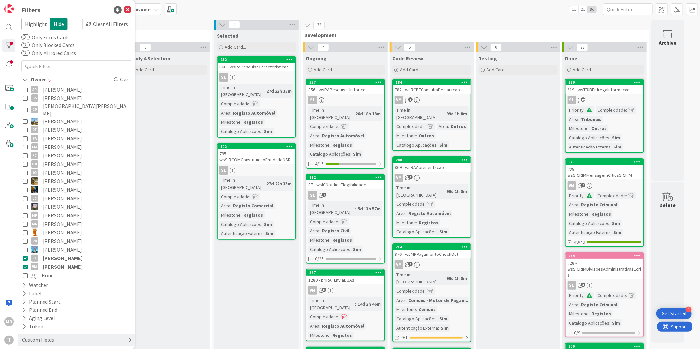
click at [53, 263] on span "[PERSON_NAME]" at bounding box center [63, 267] width 40 height 9
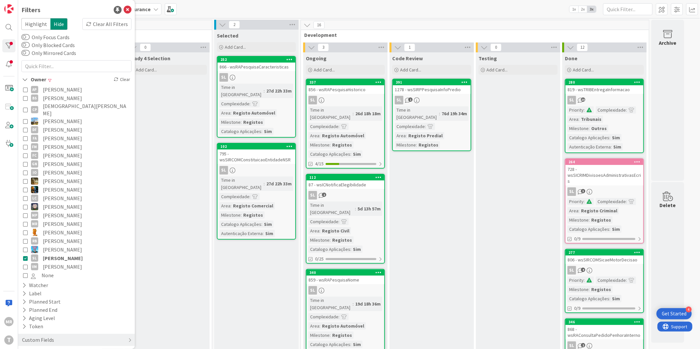
click at [53, 263] on span "[PERSON_NAME]" at bounding box center [62, 267] width 39 height 9
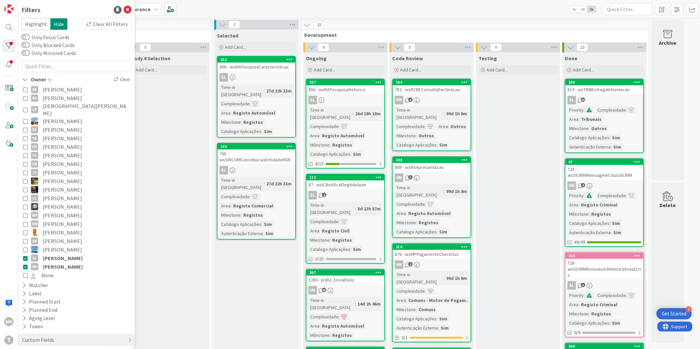
click at [55, 254] on span "[PERSON_NAME]" at bounding box center [63, 258] width 40 height 9
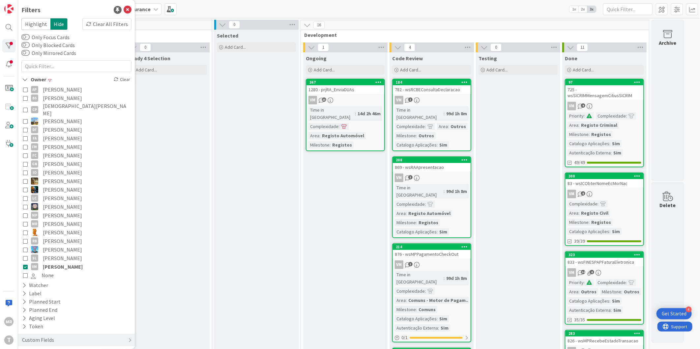
click at [53, 263] on span "[PERSON_NAME]" at bounding box center [63, 267] width 40 height 9
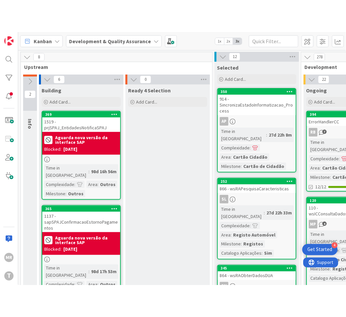
scroll to position [0, 282]
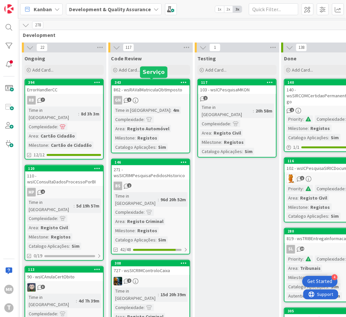
click at [167, 81] on div "343" at bounding box center [151, 82] width 75 height 5
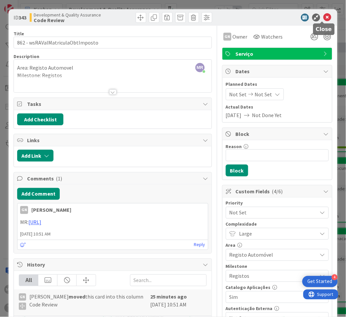
click at [323, 16] on icon at bounding box center [327, 18] width 8 height 8
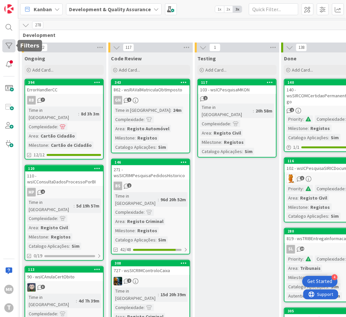
click at [4, 43] on div at bounding box center [8, 45] width 13 height 13
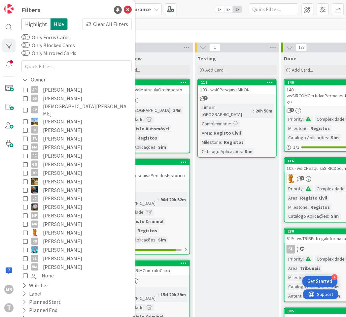
click at [61, 160] on span "[PERSON_NAME]" at bounding box center [62, 164] width 39 height 9
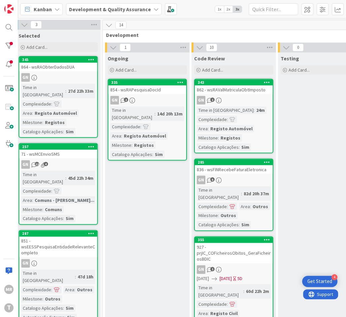
scroll to position [0, 196]
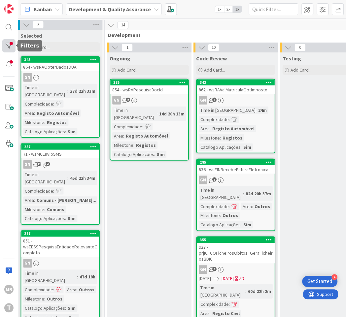
click at [7, 44] on div at bounding box center [8, 45] width 13 height 13
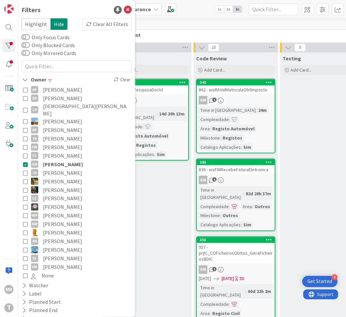
click at [53, 90] on span "[PERSON_NAME]" at bounding box center [62, 89] width 39 height 9
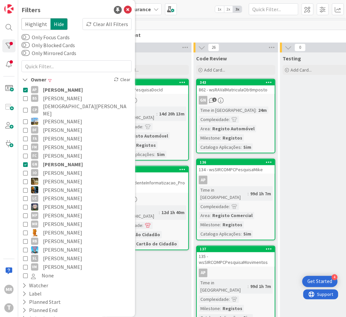
click at [48, 160] on span "[PERSON_NAME]" at bounding box center [63, 164] width 40 height 9
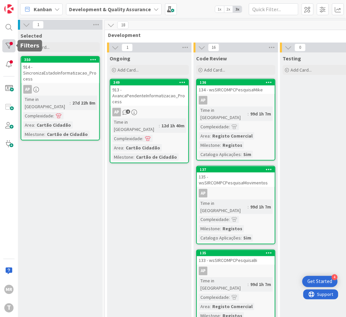
click at [6, 42] on div at bounding box center [8, 45] width 13 height 13
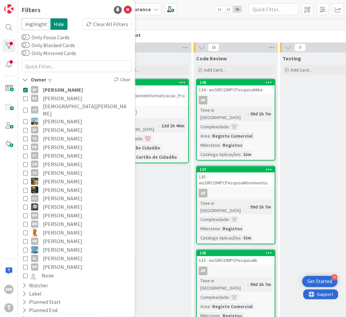
click at [64, 99] on span "[PERSON_NAME]" at bounding box center [62, 98] width 39 height 9
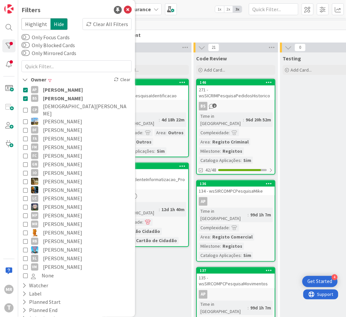
click at [65, 92] on span "[PERSON_NAME]" at bounding box center [63, 89] width 40 height 9
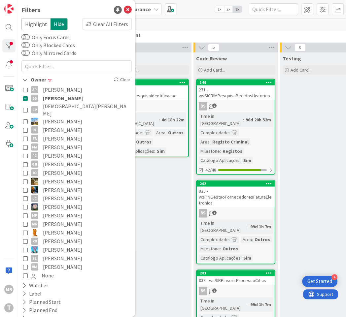
click at [58, 107] on span "[DEMOGRAPHIC_DATA][PERSON_NAME]" at bounding box center [86, 110] width 87 height 15
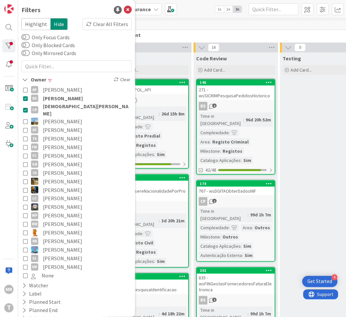
click at [59, 99] on span "[PERSON_NAME]" at bounding box center [63, 98] width 40 height 9
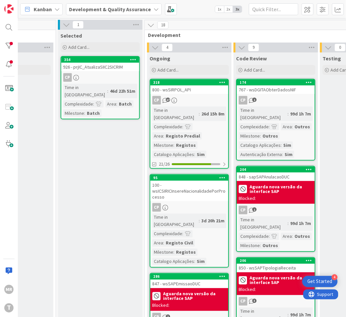
scroll to position [0, 189]
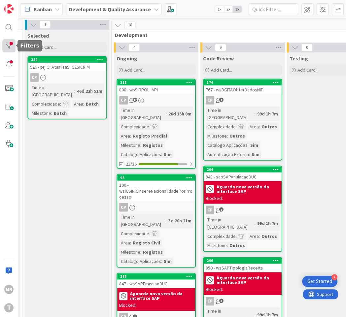
click at [12, 41] on div at bounding box center [8, 45] width 13 height 13
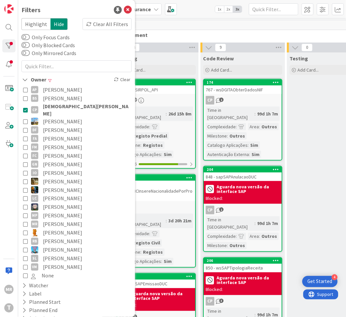
click at [53, 134] on span "[PERSON_NAME]" at bounding box center [62, 138] width 39 height 9
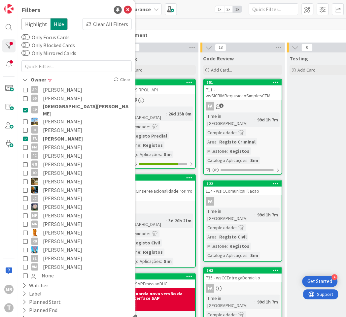
click at [60, 108] on span "[DEMOGRAPHIC_DATA][PERSON_NAME]" at bounding box center [86, 110] width 87 height 15
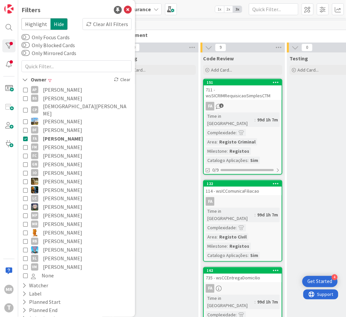
click at [63, 143] on span "[PERSON_NAME]" at bounding box center [62, 147] width 39 height 9
click at [63, 134] on span "[PERSON_NAME]" at bounding box center [63, 138] width 40 height 9
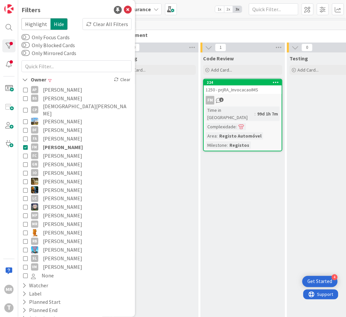
click at [62, 151] on span "[PERSON_NAME]" at bounding box center [62, 155] width 39 height 9
click at [65, 143] on span "[PERSON_NAME]" at bounding box center [63, 147] width 40 height 9
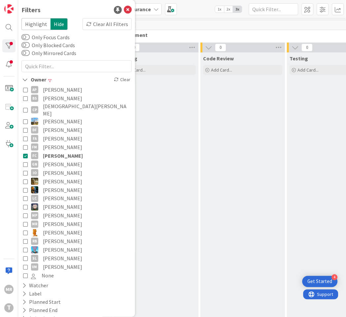
click at [60, 160] on span "[PERSON_NAME]" at bounding box center [62, 164] width 39 height 9
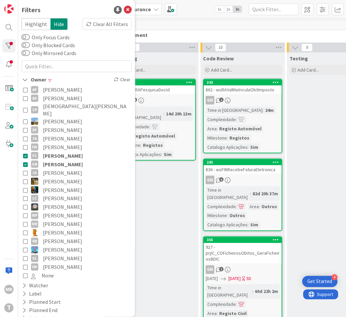
click at [63, 151] on span "[PERSON_NAME]" at bounding box center [63, 155] width 40 height 9
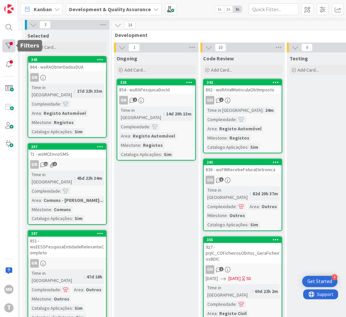
click at [11, 45] on div at bounding box center [8, 45] width 13 height 13
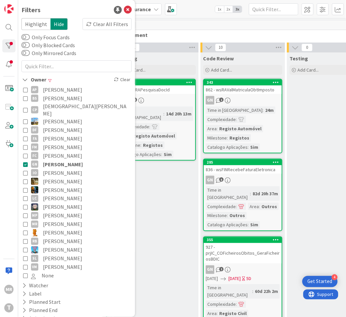
click at [57, 177] on span "[PERSON_NAME]" at bounding box center [62, 181] width 39 height 9
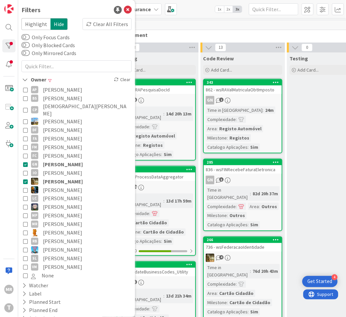
click at [64, 160] on span "[PERSON_NAME]" at bounding box center [63, 164] width 40 height 9
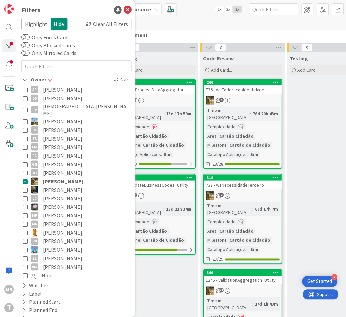
click at [172, 256] on div "Ongoing Add Card... 382 742 - wsProcessDataAggregator 14 Time in [GEOGRAPHIC_DA…" at bounding box center [156, 203] width 84 height 303
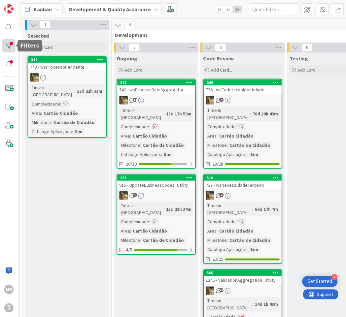
click at [3, 49] on div at bounding box center [8, 45] width 13 height 13
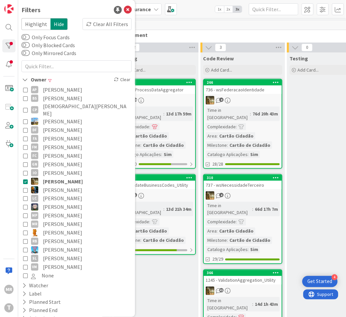
click at [53, 186] on span "[PERSON_NAME]" at bounding box center [62, 190] width 39 height 9
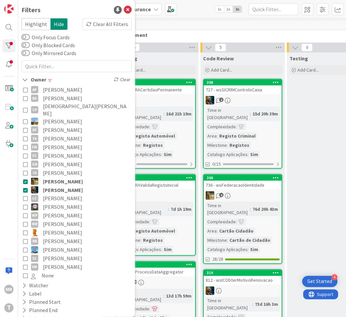
click at [59, 177] on span "[PERSON_NAME]" at bounding box center [63, 181] width 40 height 9
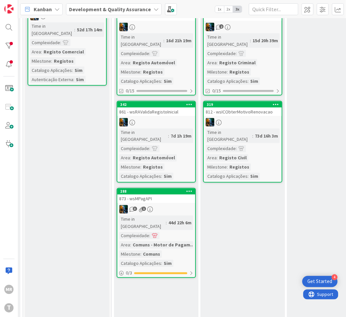
scroll to position [37, 189]
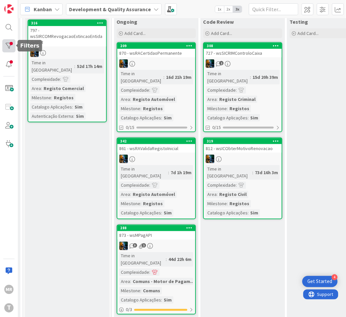
click at [11, 44] on div at bounding box center [8, 45] width 13 height 13
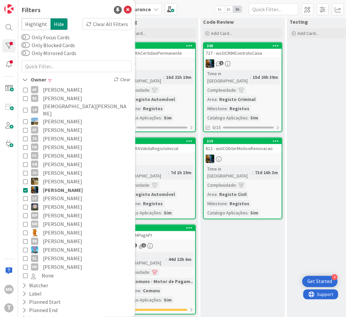
click at [53, 203] on span "[PERSON_NAME]" at bounding box center [62, 207] width 39 height 9
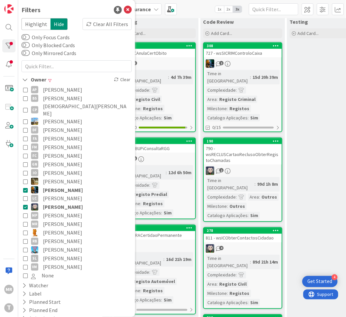
click at [55, 186] on span "[PERSON_NAME]" at bounding box center [63, 190] width 40 height 9
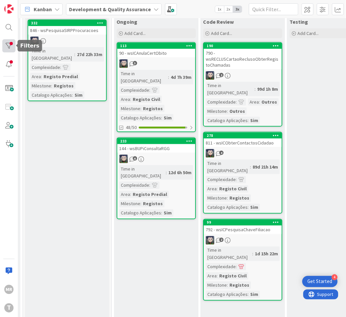
click at [7, 42] on div at bounding box center [8, 45] width 13 height 13
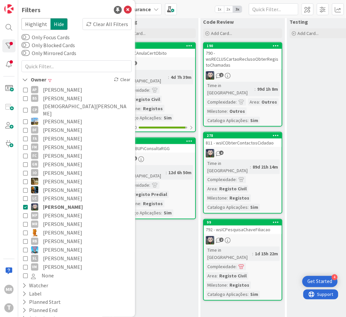
click at [62, 211] on span "[PERSON_NAME]" at bounding box center [62, 215] width 39 height 9
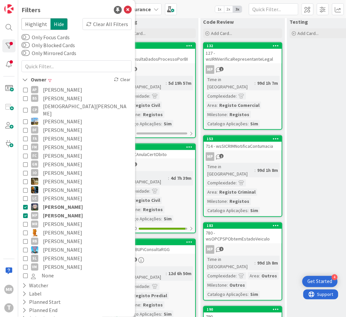
click at [63, 196] on span "[PERSON_NAME]" at bounding box center [62, 198] width 39 height 9
click at [63, 203] on span "[PERSON_NAME]" at bounding box center [63, 207] width 40 height 9
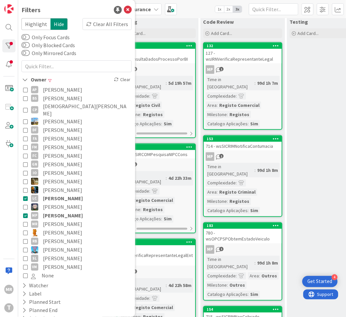
click at [64, 194] on span "[PERSON_NAME]" at bounding box center [63, 198] width 40 height 9
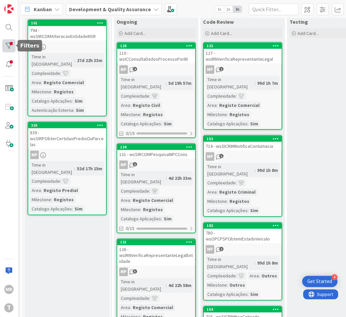
click at [7, 41] on div at bounding box center [8, 45] width 13 height 13
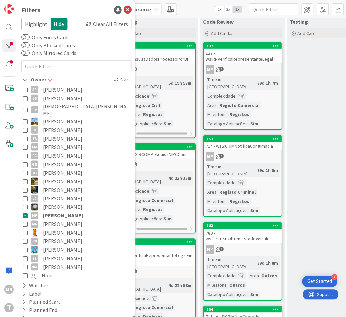
click at [46, 237] on span "[PERSON_NAME]" at bounding box center [62, 241] width 39 height 9
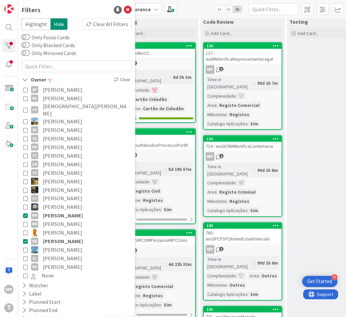
click at [54, 203] on span "[PERSON_NAME]" at bounding box center [62, 207] width 39 height 9
click at [54, 211] on span "[PERSON_NAME]" at bounding box center [63, 215] width 40 height 9
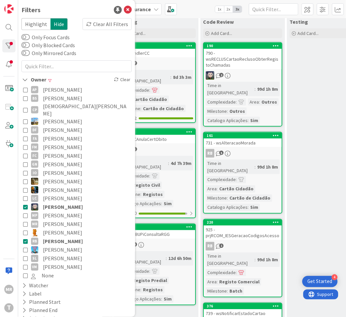
click at [55, 203] on span "[PERSON_NAME]" at bounding box center [63, 207] width 40 height 9
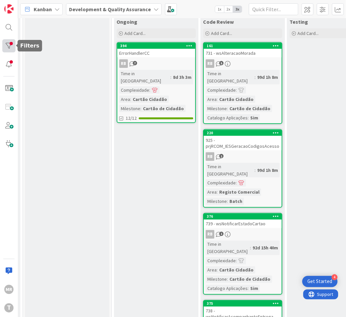
click at [13, 42] on div at bounding box center [8, 45] width 13 height 13
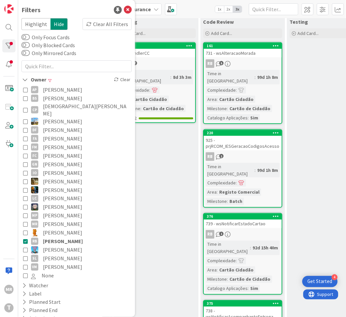
click at [52, 254] on span "[PERSON_NAME]" at bounding box center [62, 258] width 39 height 9
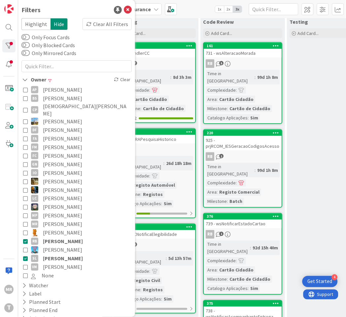
click at [62, 237] on span "[PERSON_NAME]" at bounding box center [63, 241] width 40 height 9
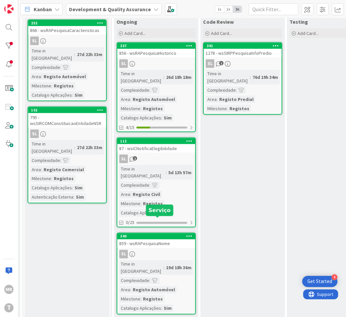
click at [162, 234] on div "340" at bounding box center [157, 236] width 75 height 5
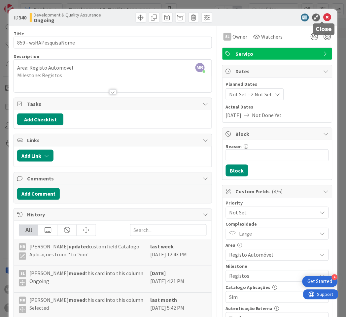
click at [323, 18] on icon at bounding box center [327, 18] width 8 height 8
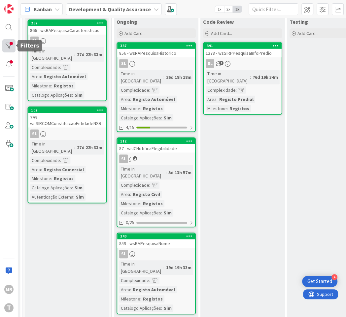
click at [6, 47] on div at bounding box center [8, 45] width 13 height 13
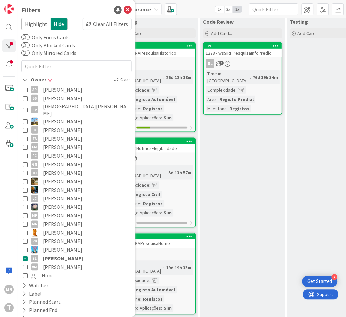
click at [57, 264] on span "[PERSON_NAME]" at bounding box center [62, 267] width 39 height 9
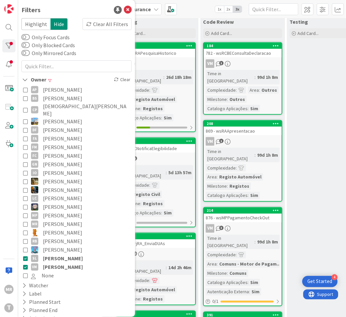
click at [59, 254] on span "[PERSON_NAME]" at bounding box center [63, 258] width 40 height 9
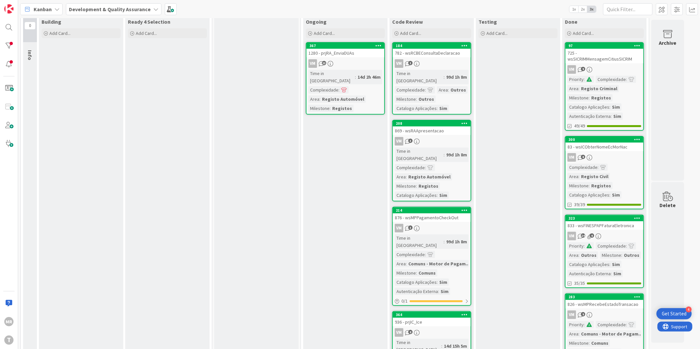
scroll to position [37, 0]
click at [2, 46] on div at bounding box center [8, 45] width 13 height 13
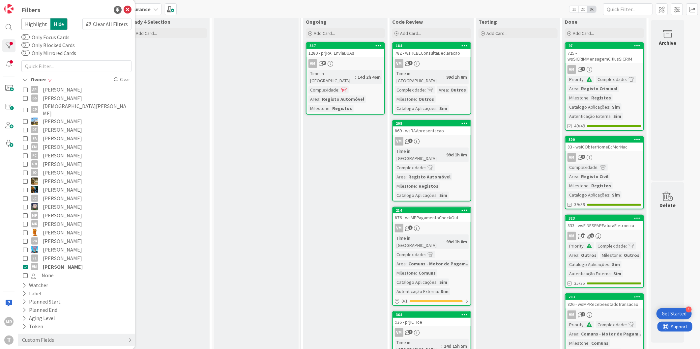
click at [61, 263] on span "[PERSON_NAME]" at bounding box center [63, 267] width 40 height 9
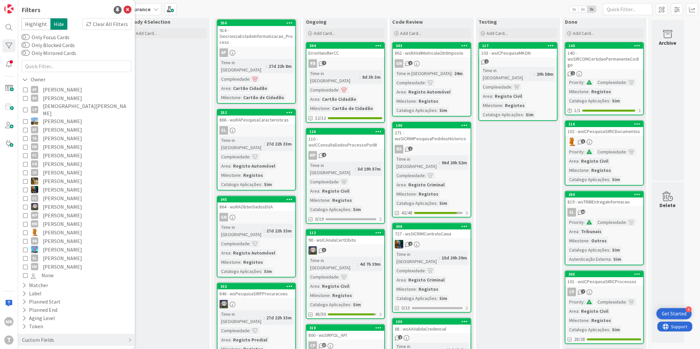
click at [53, 177] on span "[PERSON_NAME]" at bounding box center [62, 181] width 39 height 9
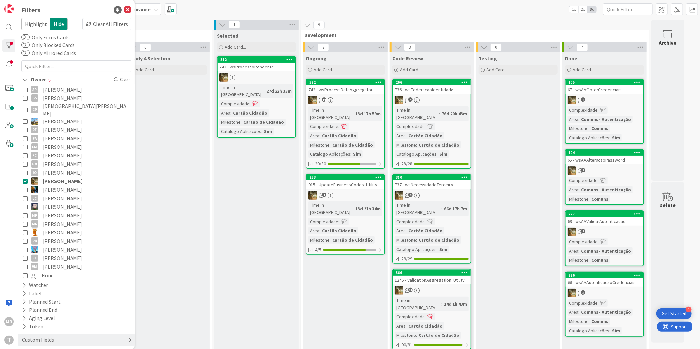
click at [53, 177] on span "[PERSON_NAME]" at bounding box center [63, 181] width 40 height 9
